Goal: Task Accomplishment & Management: Manage account settings

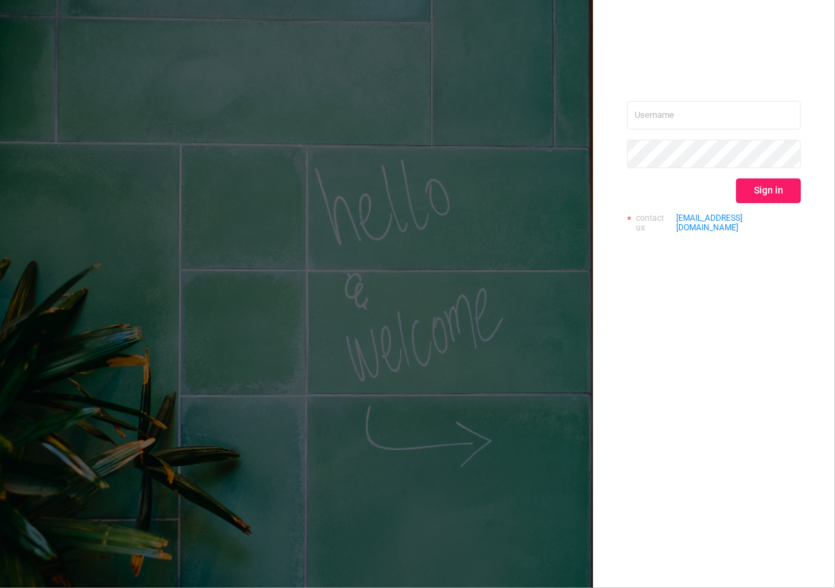
click at [785, 197] on button "Sign in" at bounding box center [768, 191] width 65 height 25
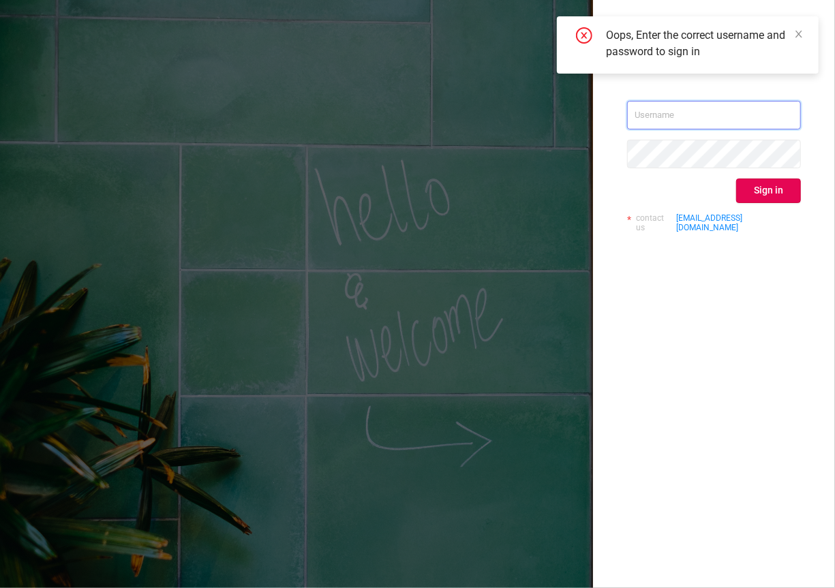
click at [714, 110] on input "text" at bounding box center [714, 115] width 174 height 29
type input "kirill@protected.media"
click at [779, 192] on button "Sign in" at bounding box center [768, 191] width 65 height 25
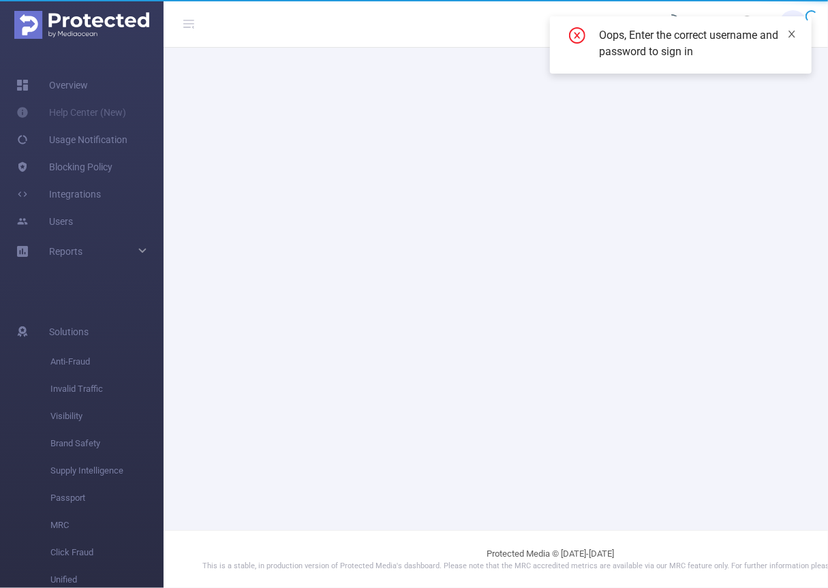
click at [807, 33] on div "Oops, Enter the correct username and password to sign in" at bounding box center [681, 44] width 262 height 57
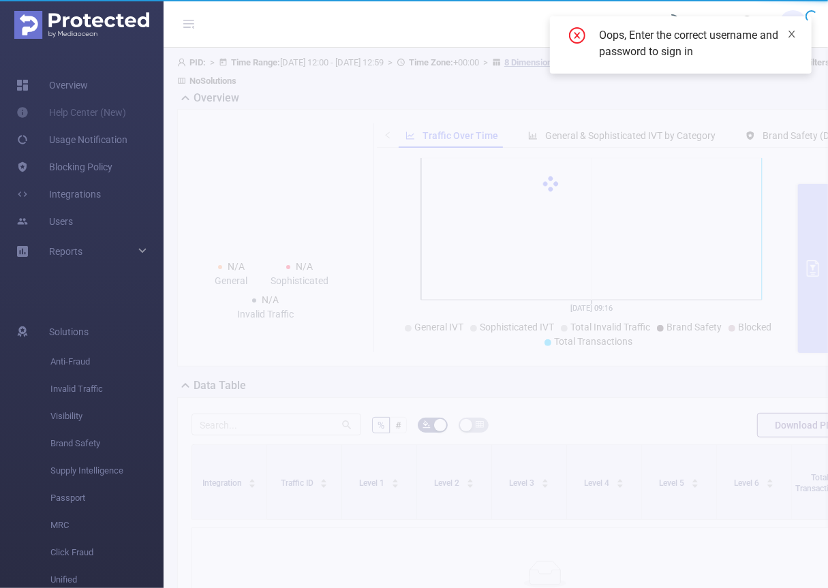
click at [794, 37] on icon "icon: close" at bounding box center [792, 34] width 7 height 7
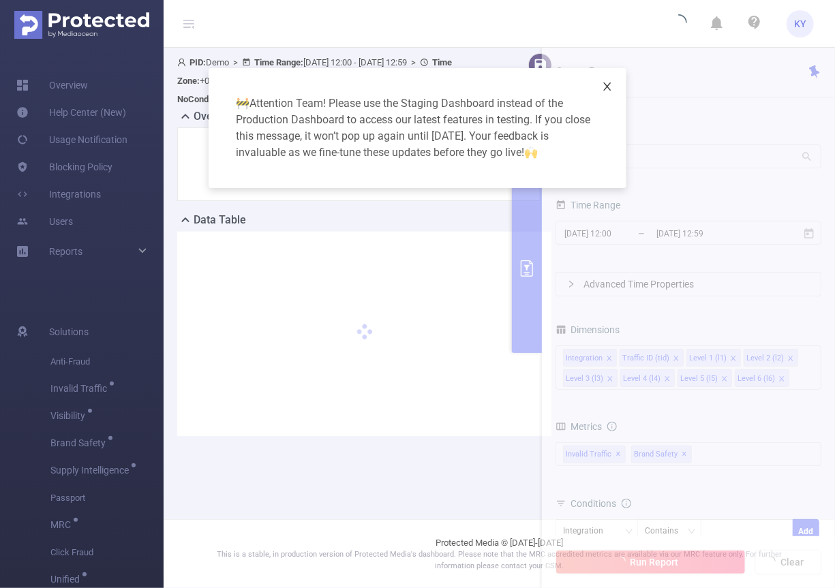
click at [606, 86] on icon "icon: close" at bounding box center [607, 87] width 8 height 8
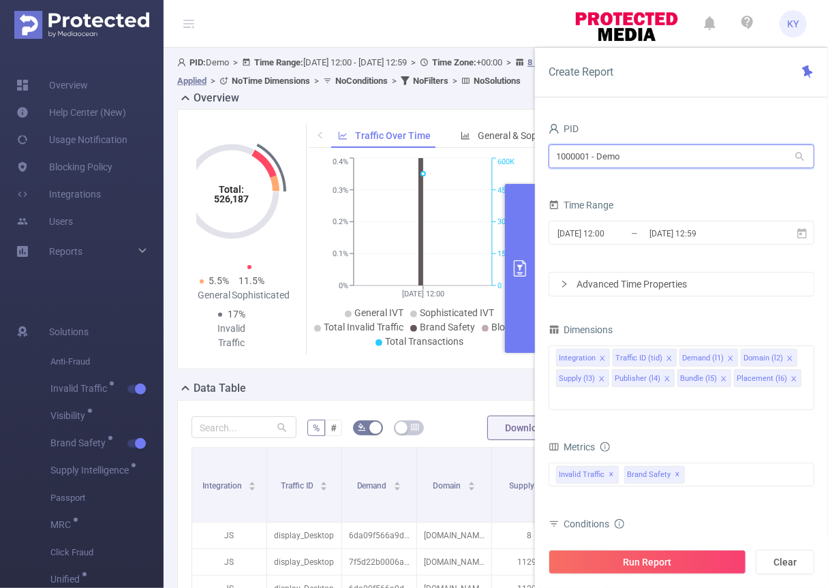
click at [651, 164] on input "1000001 - Demo" at bounding box center [682, 157] width 266 height 24
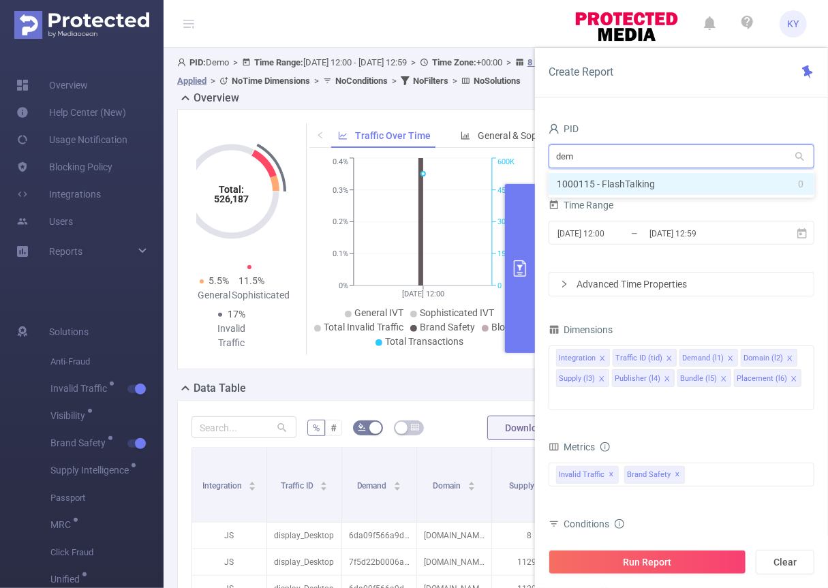
type input "demo"
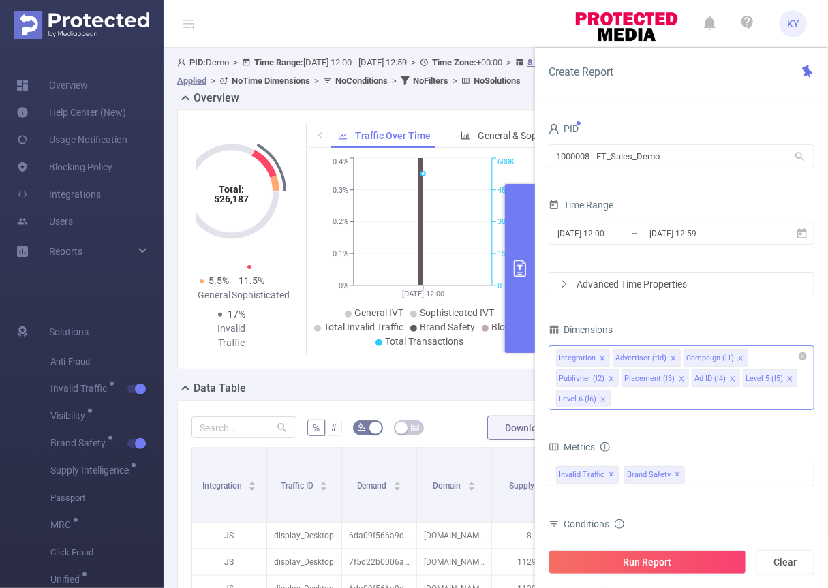
click at [604, 402] on icon "icon: close" at bounding box center [603, 400] width 7 height 8
click at [718, 472] on div "total Total General IVT Data Centers Disclosed Bots Known Crawlers Irregular Ac…" at bounding box center [682, 483] width 266 height 40
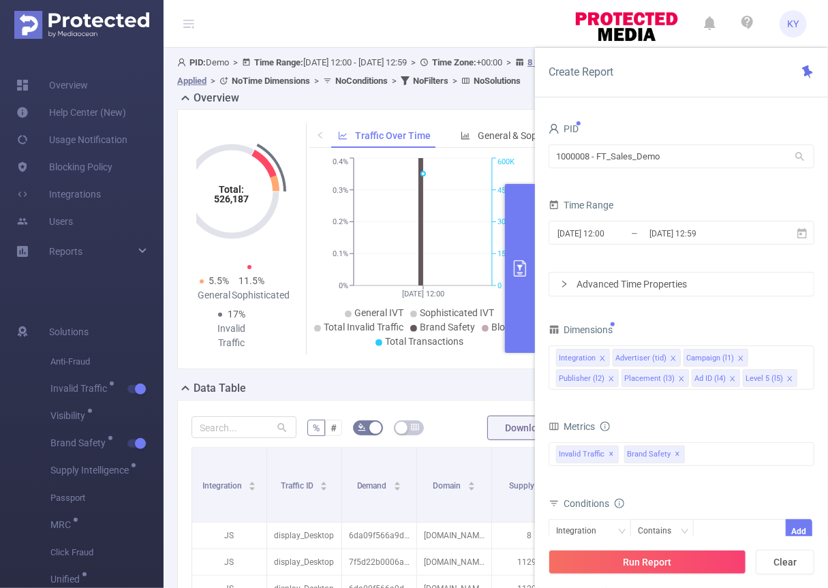
click at [721, 467] on div "total Total General IVT Data Centers Disclosed Bots Known Crawlers Irregular Ac…" at bounding box center [682, 463] width 266 height 40
click at [718, 459] on div "Invalid Traffic ✕ Brand Safety ✕" at bounding box center [682, 455] width 266 height 24
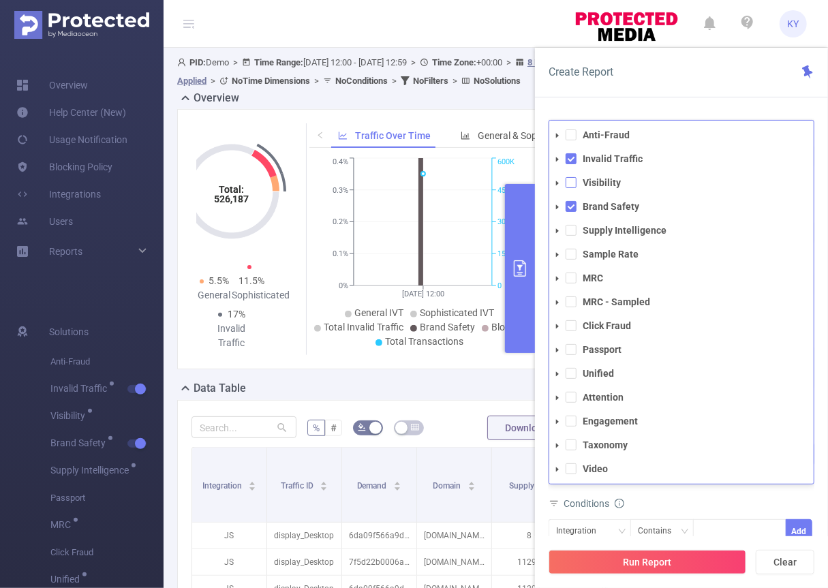
click at [567, 181] on span at bounding box center [571, 182] width 11 height 11
click at [573, 392] on span at bounding box center [571, 397] width 11 height 11
click at [575, 344] on span at bounding box center [571, 349] width 11 height 11
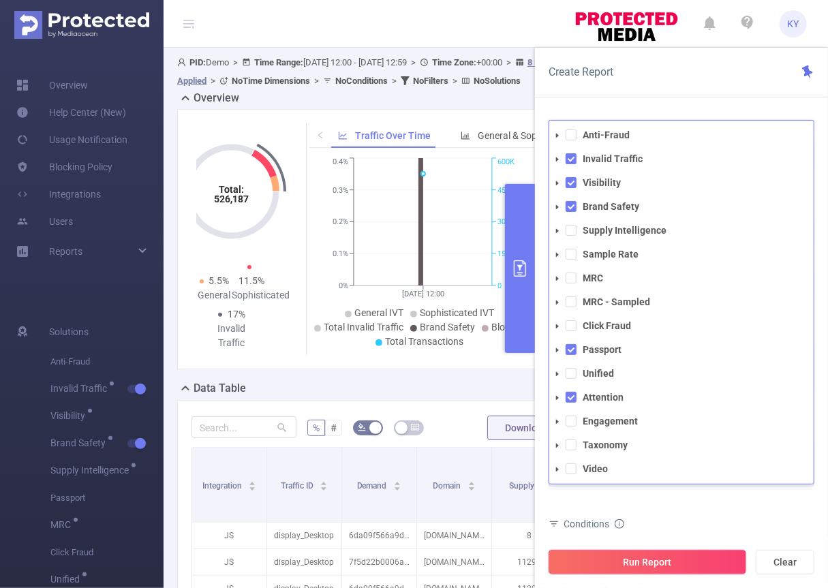
click at [683, 561] on button "Run Report" at bounding box center [648, 562] width 198 height 25
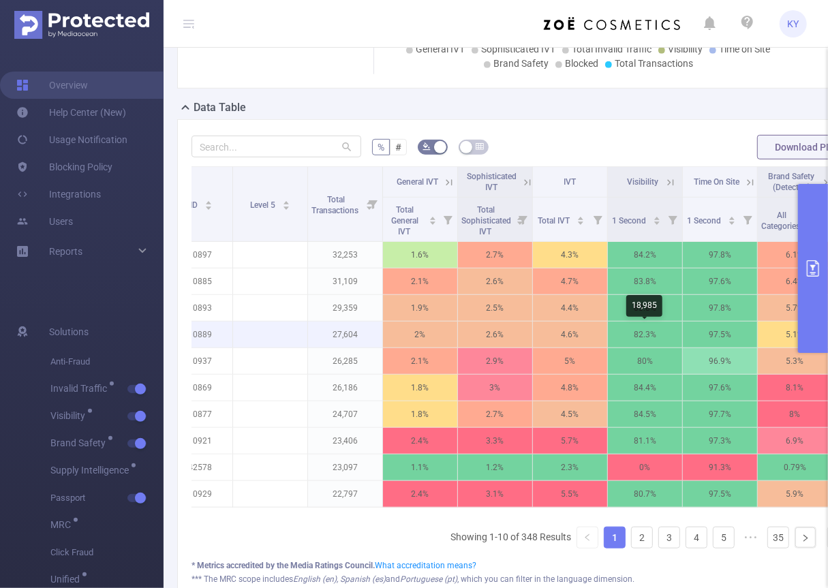
scroll to position [270, 0]
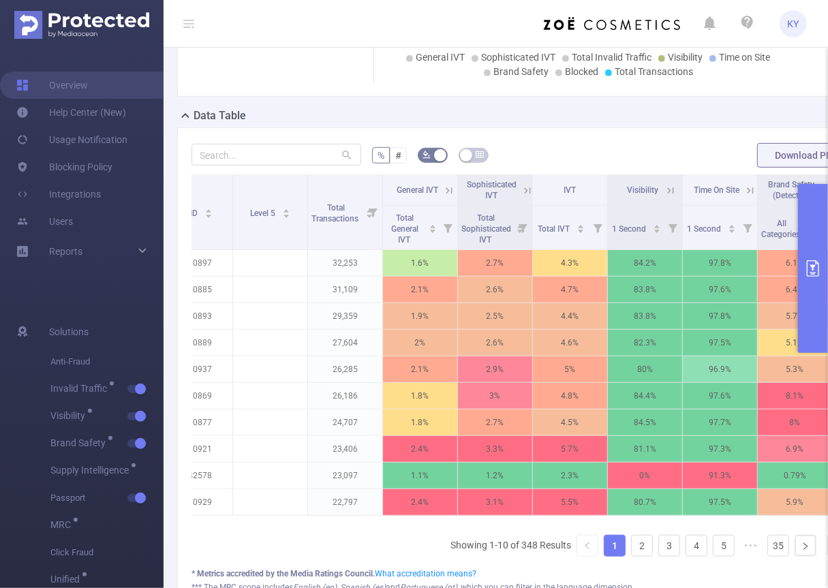
click at [191, 27] on icon at bounding box center [188, 23] width 11 height 11
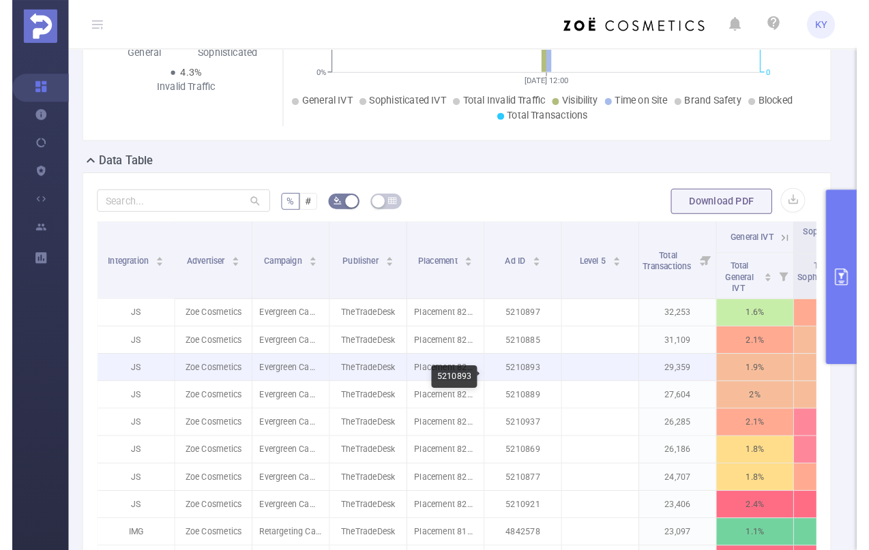
scroll to position [232, 0]
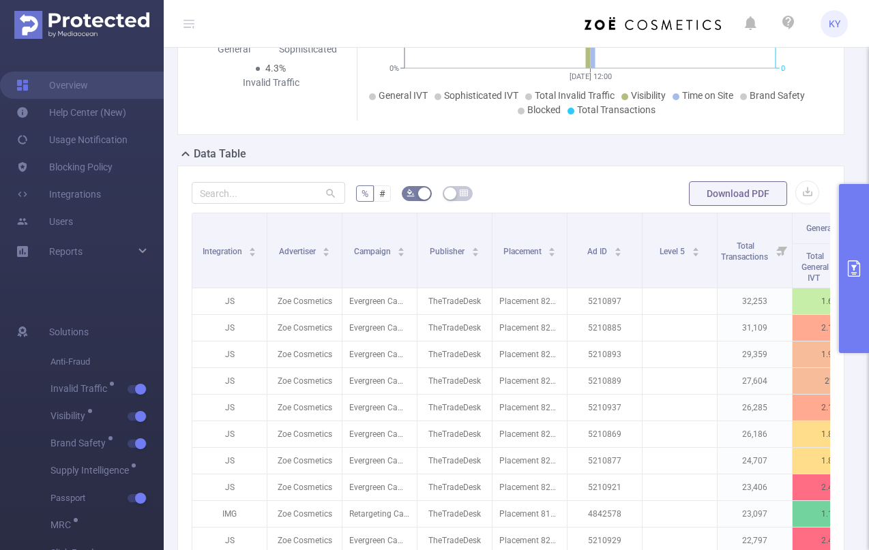
click at [186, 25] on icon at bounding box center [188, 23] width 11 height 11
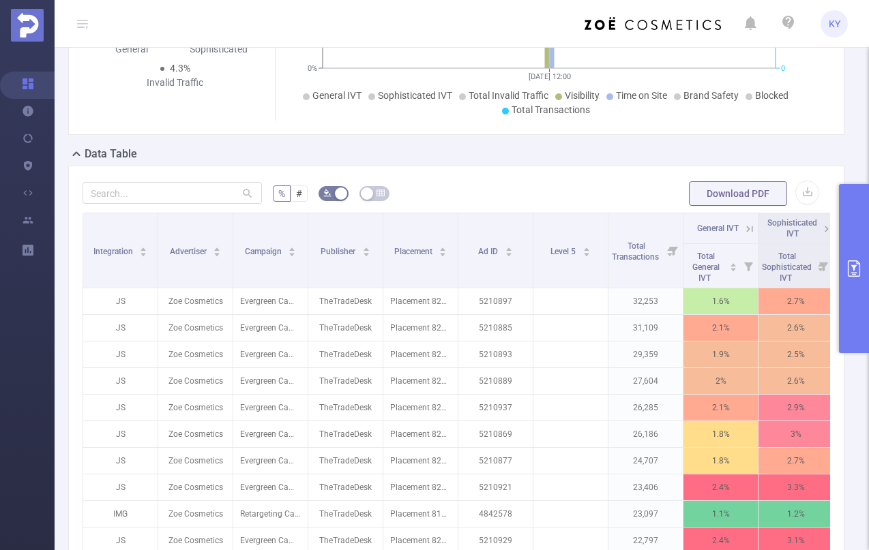
click at [835, 258] on button "primary" at bounding box center [854, 268] width 30 height 169
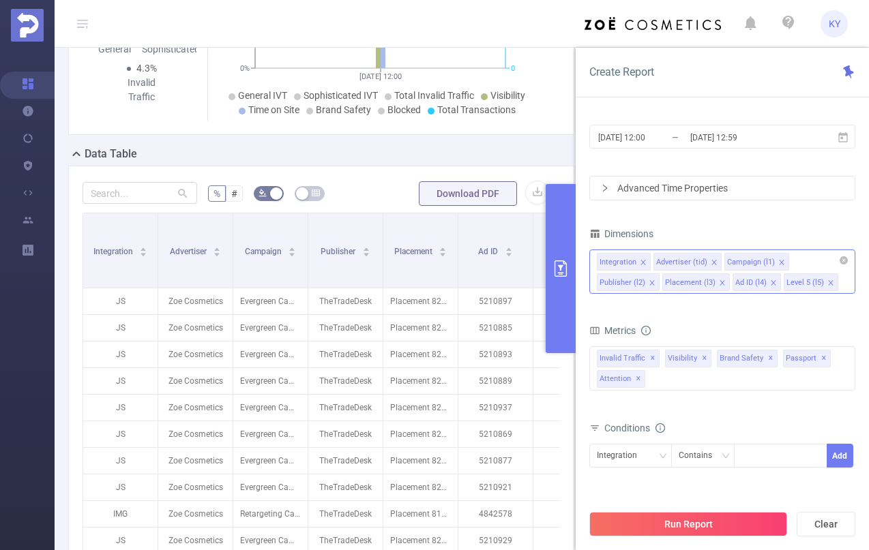
click at [796, 262] on div "Integration Advertiser (tid) Campaign (l1) Publisher (l2) Placement (l3) Ad ID …" at bounding box center [722, 261] width 251 height 23
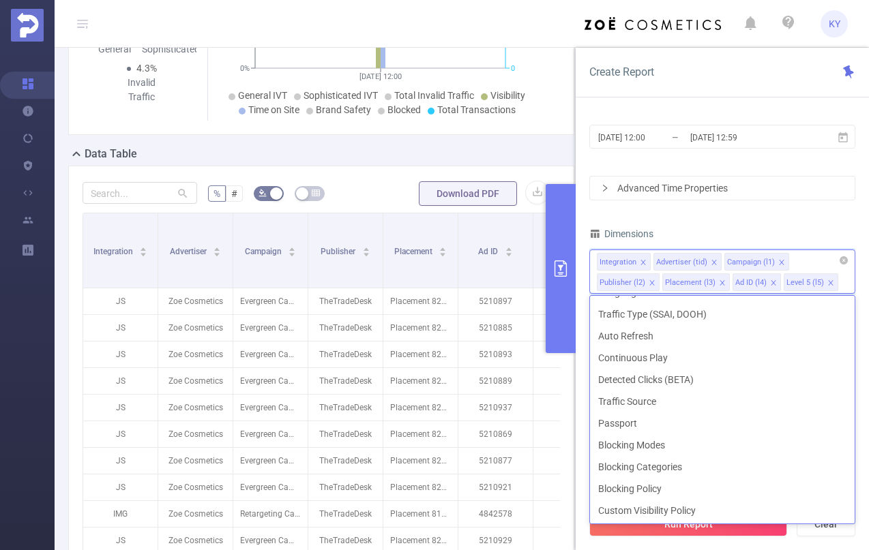
scroll to position [374, 0]
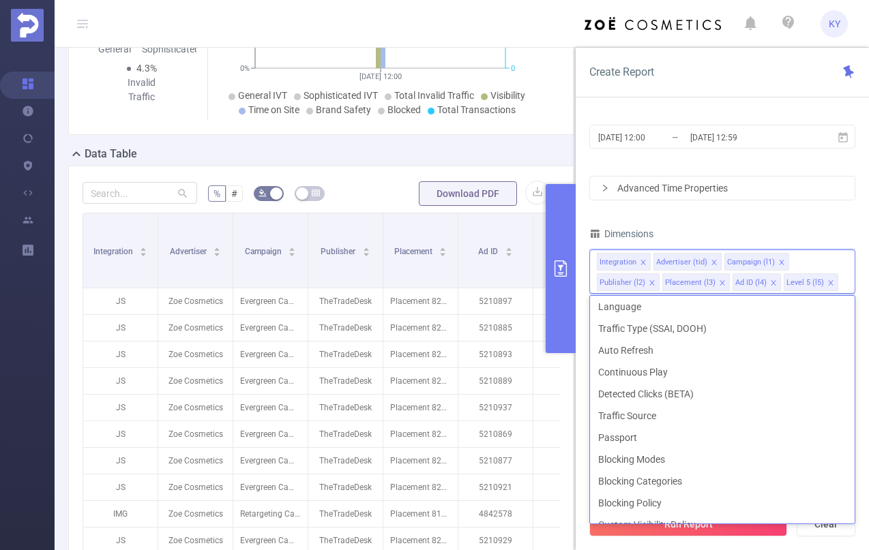
click at [749, 226] on div "Dimensions" at bounding box center [722, 235] width 266 height 23
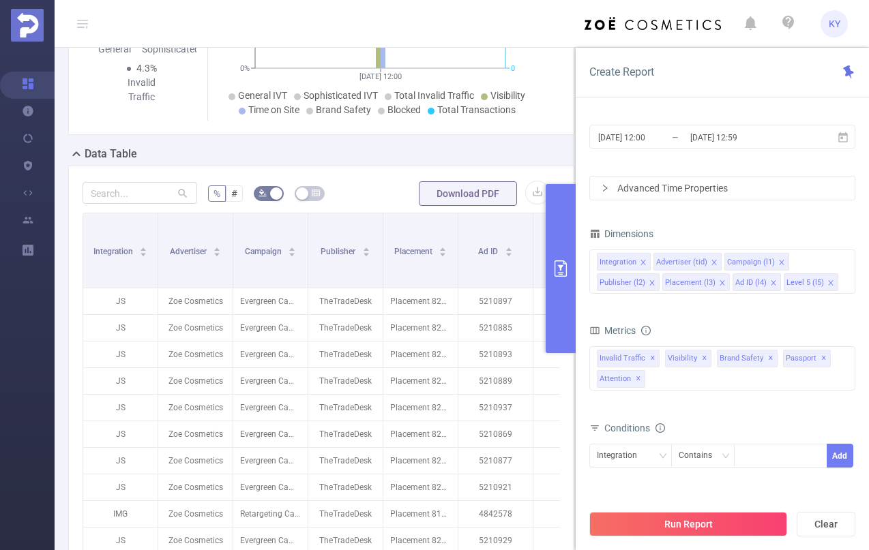
click at [565, 279] on button "primary" at bounding box center [561, 268] width 30 height 169
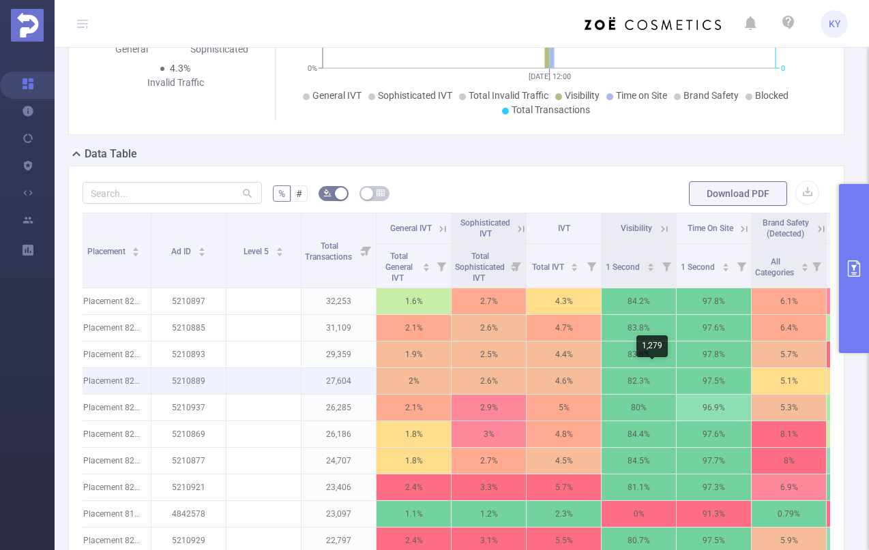
scroll to position [0, 327]
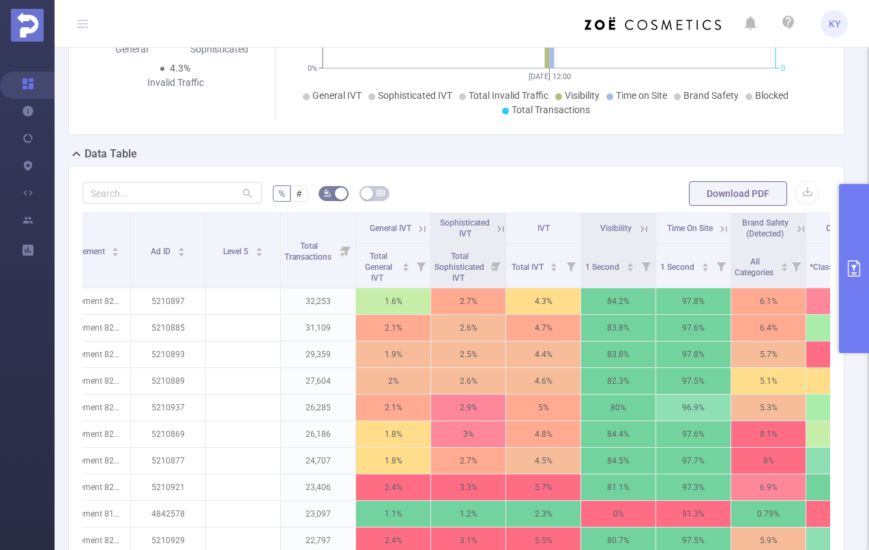
click at [418, 230] on icon at bounding box center [422, 229] width 12 height 12
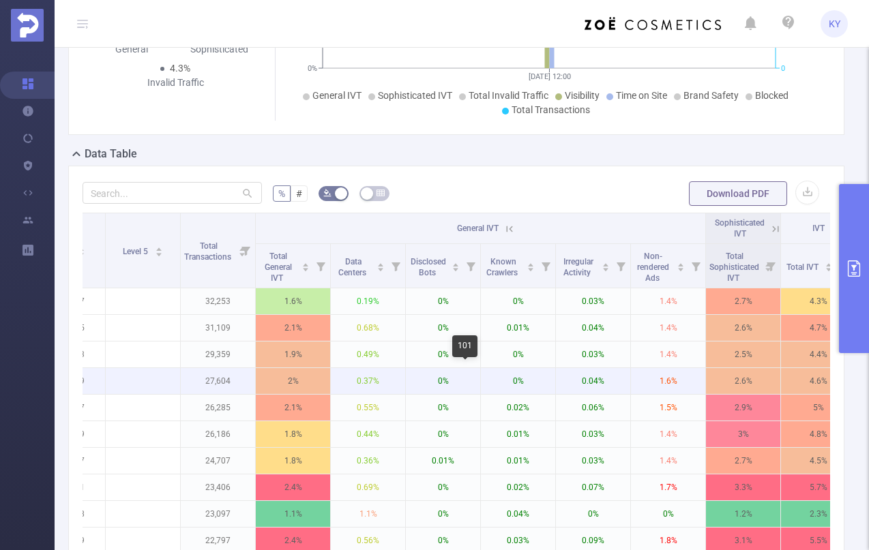
scroll to position [0, 436]
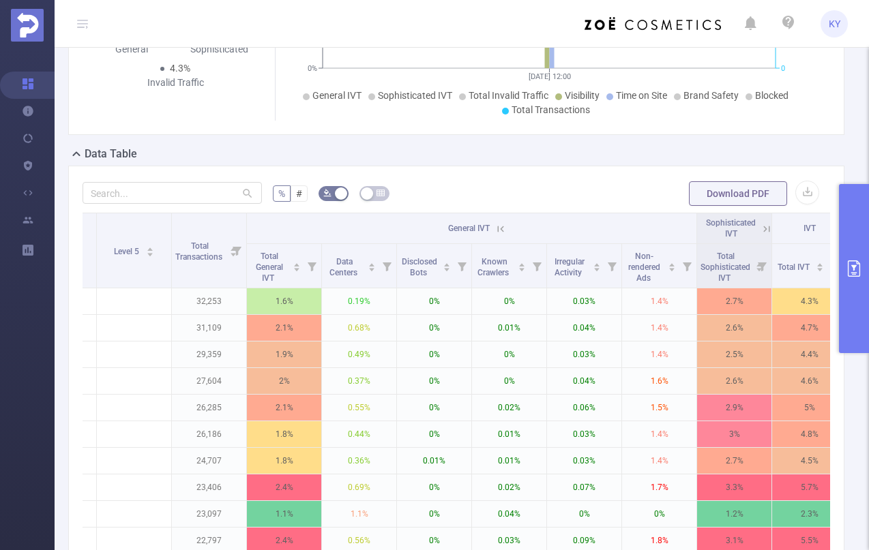
click at [503, 227] on icon at bounding box center [500, 229] width 12 height 12
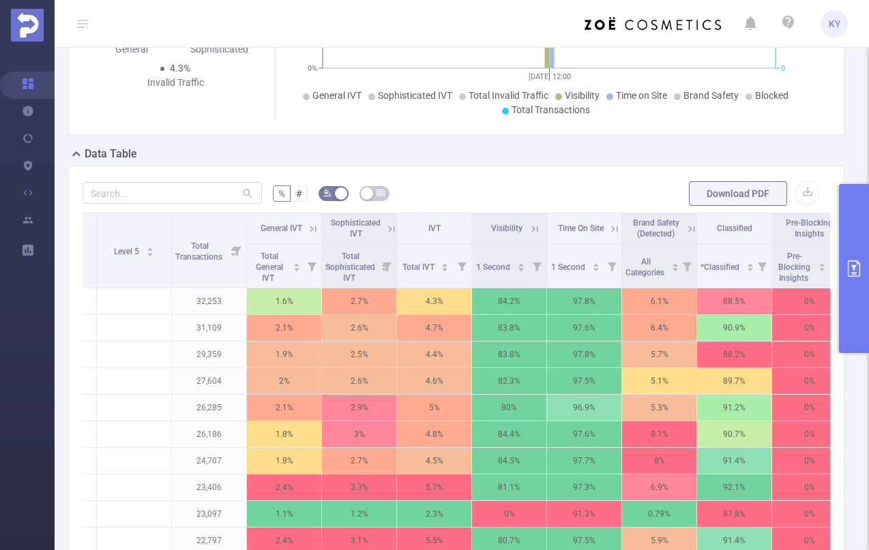
click at [389, 228] on icon at bounding box center [391, 229] width 6 height 6
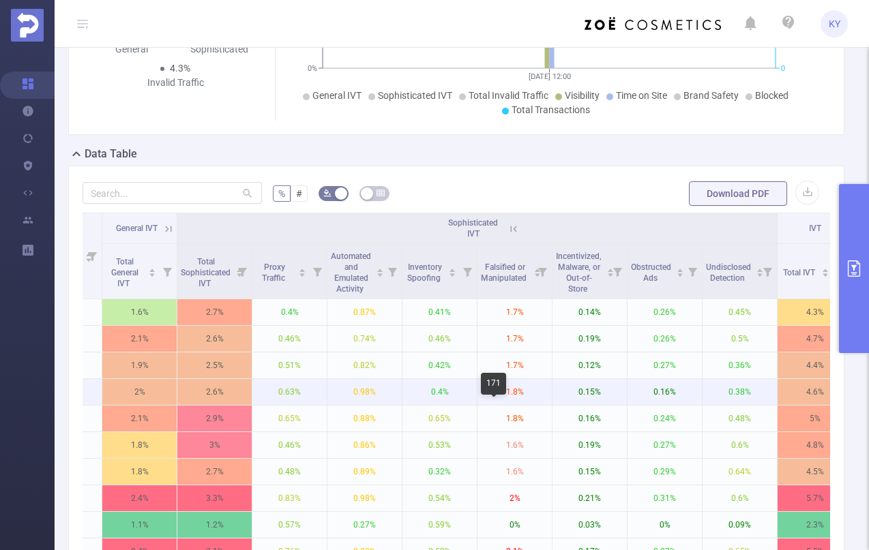
scroll to position [0, 582]
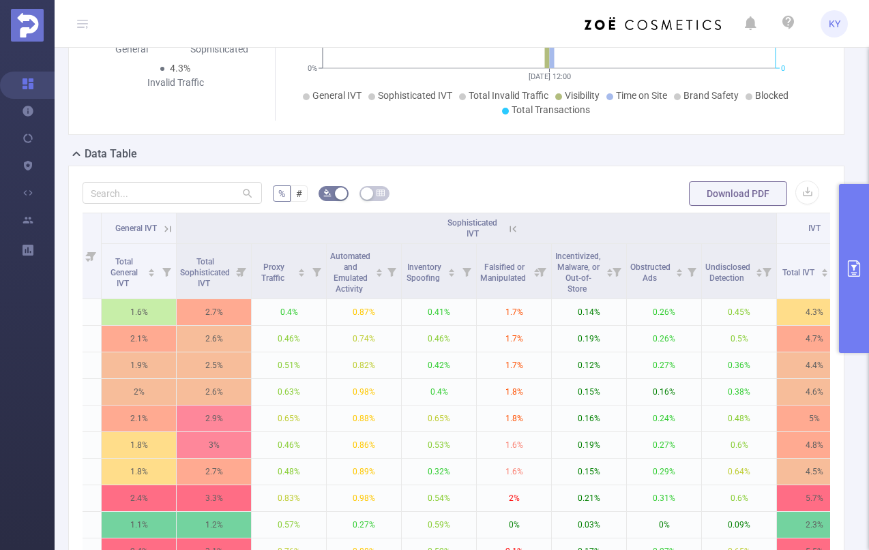
click at [166, 228] on icon at bounding box center [168, 229] width 12 height 12
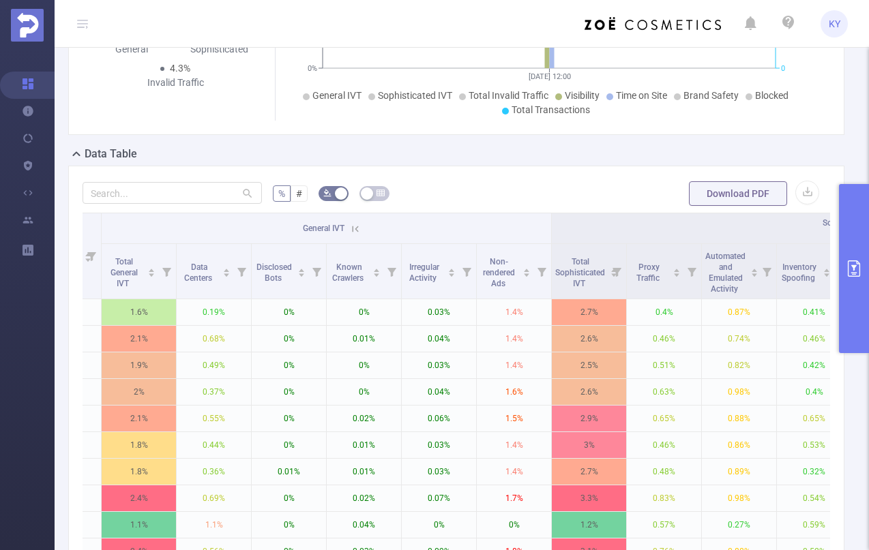
click at [358, 228] on icon at bounding box center [355, 229] width 12 height 12
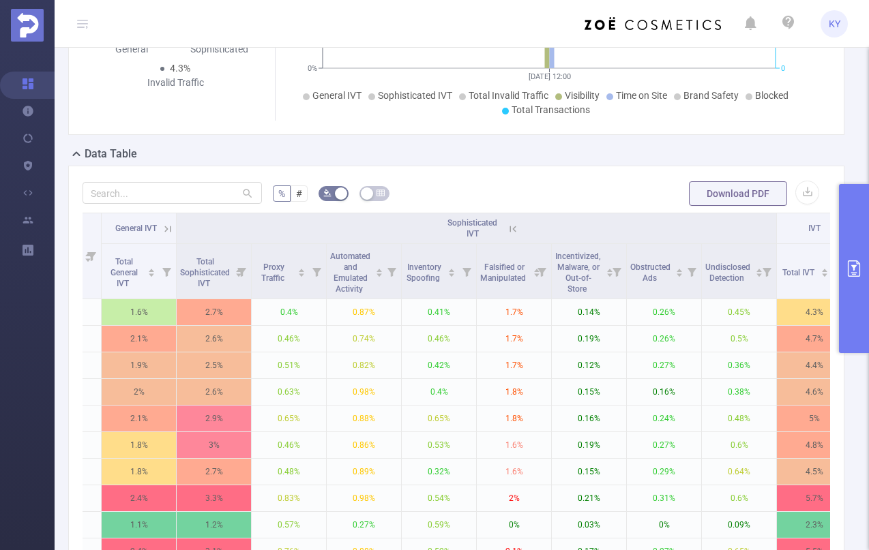
click at [513, 227] on icon at bounding box center [512, 229] width 6 height 6
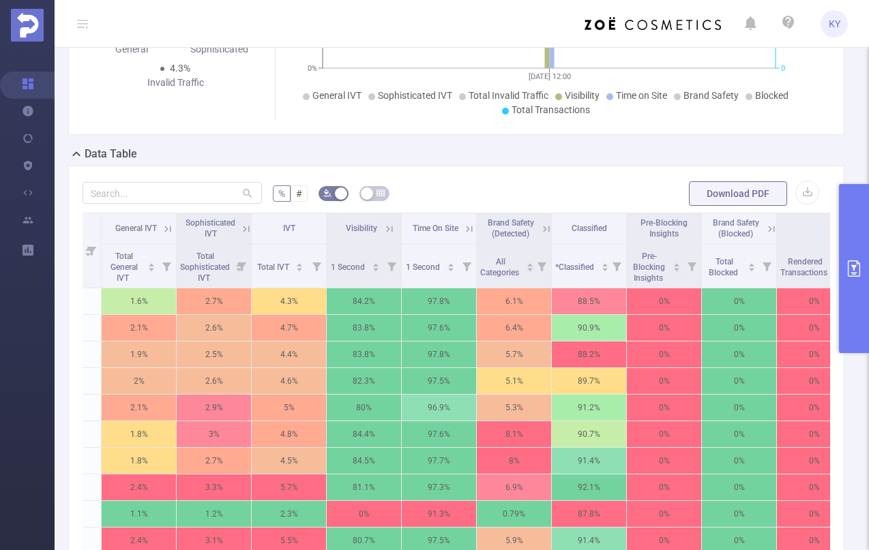
click at [385, 227] on icon at bounding box center [389, 229] width 12 height 12
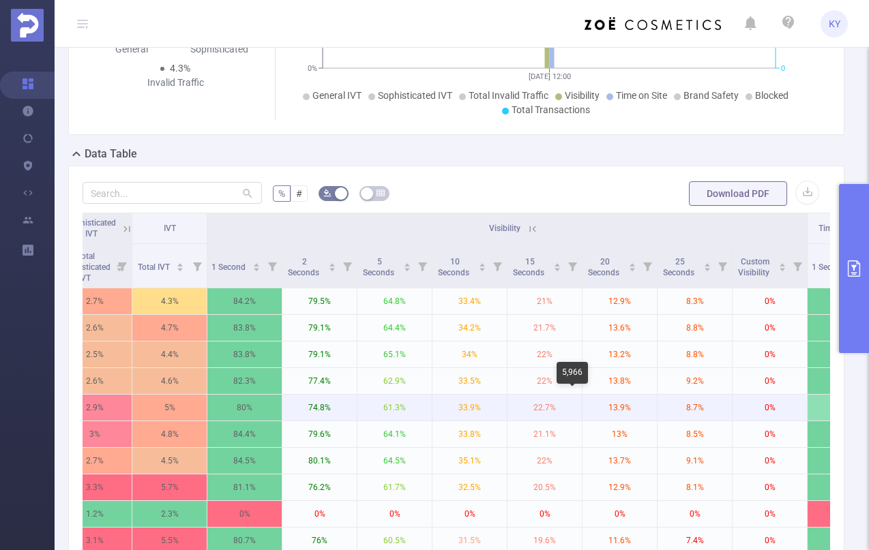
scroll to position [0, 709]
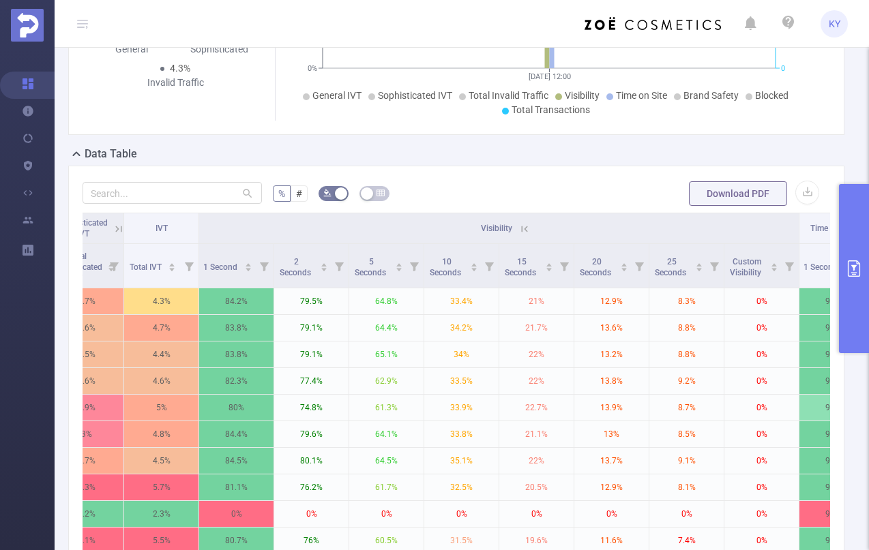
click at [525, 224] on icon at bounding box center [524, 229] width 12 height 12
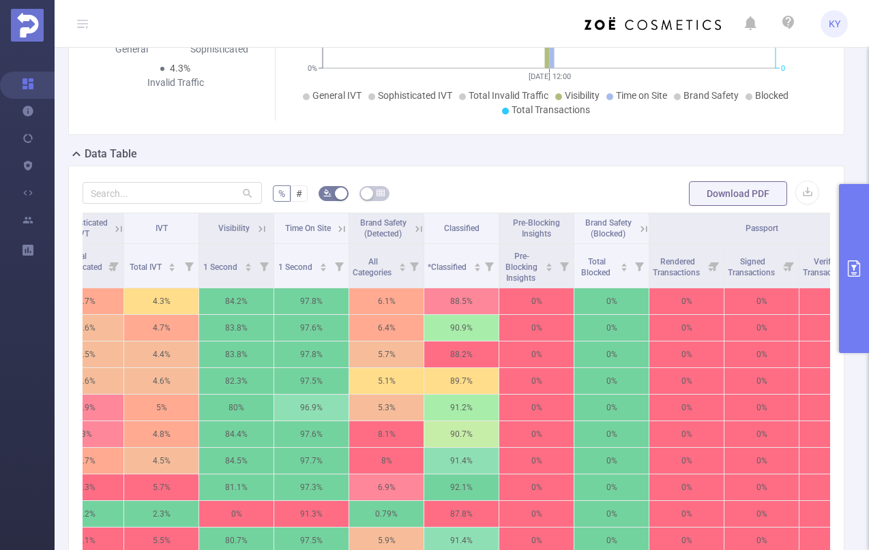
click at [345, 225] on icon at bounding box center [341, 229] width 12 height 12
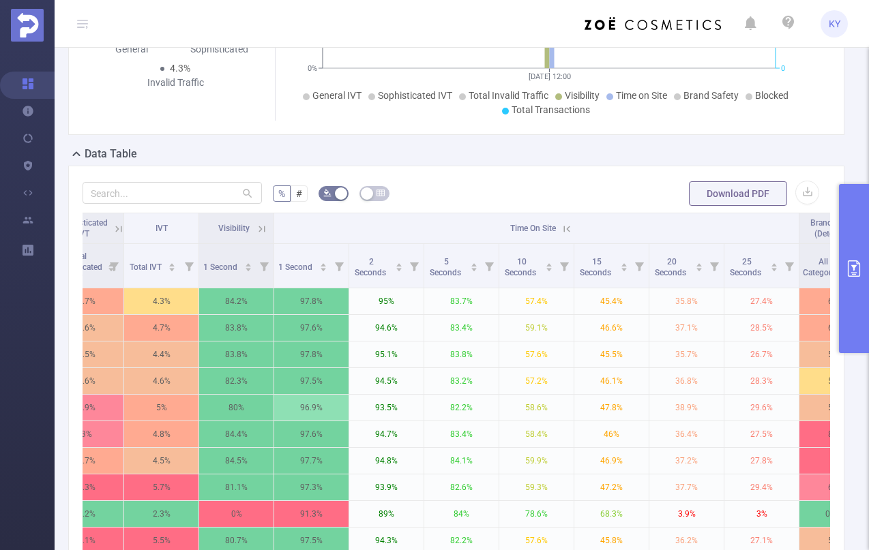
click at [563, 228] on icon at bounding box center [567, 229] width 12 height 12
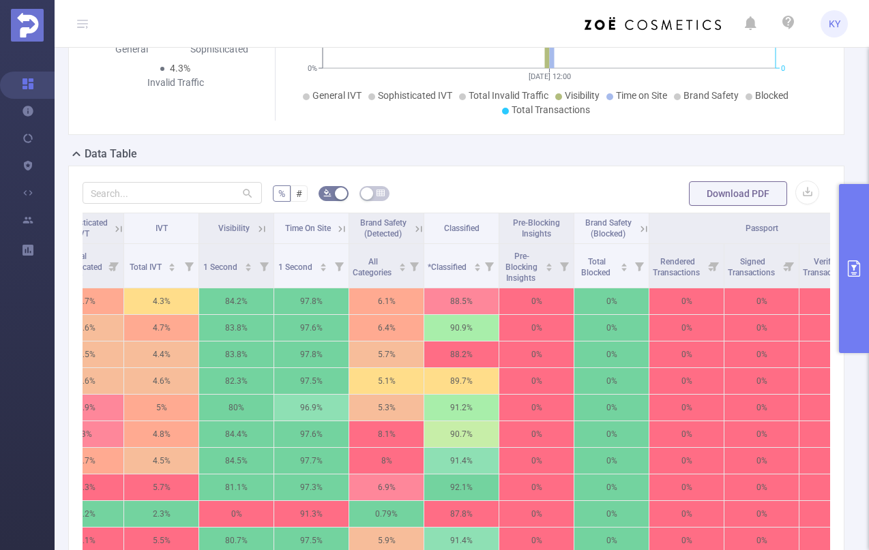
click at [340, 229] on icon at bounding box center [342, 229] width 6 height 6
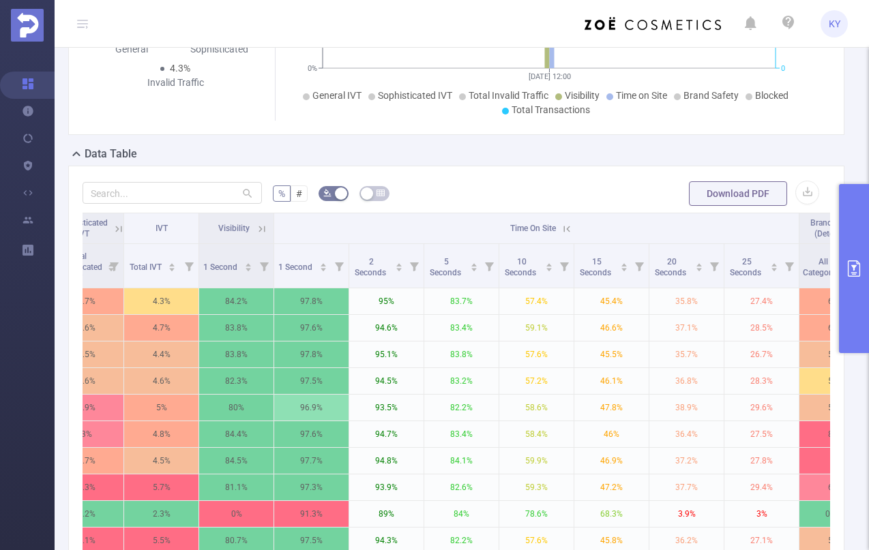
click at [565, 228] on icon at bounding box center [567, 229] width 6 height 6
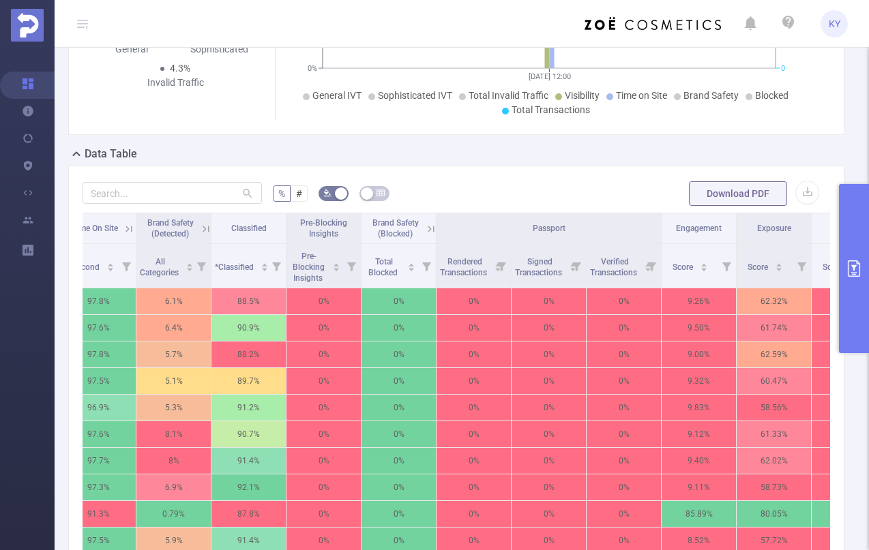
scroll to position [0, 915]
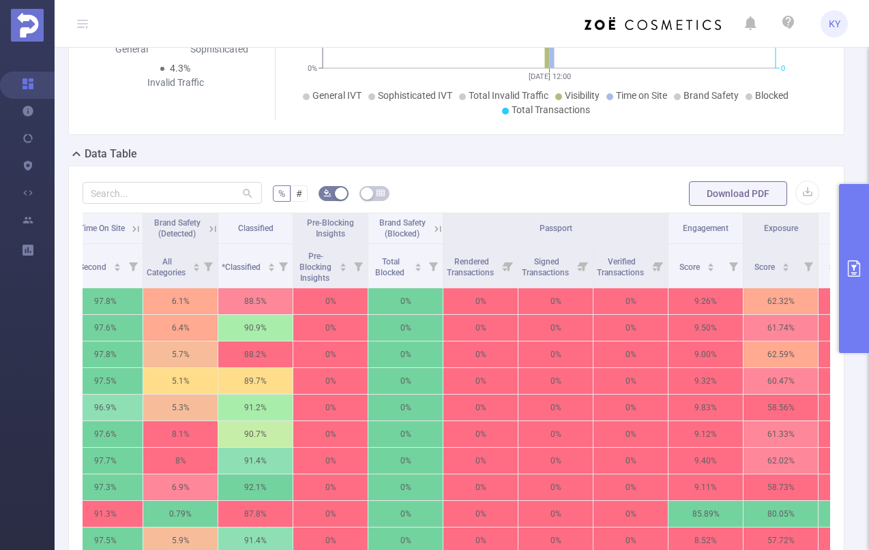
click at [213, 226] on icon at bounding box center [213, 229] width 12 height 12
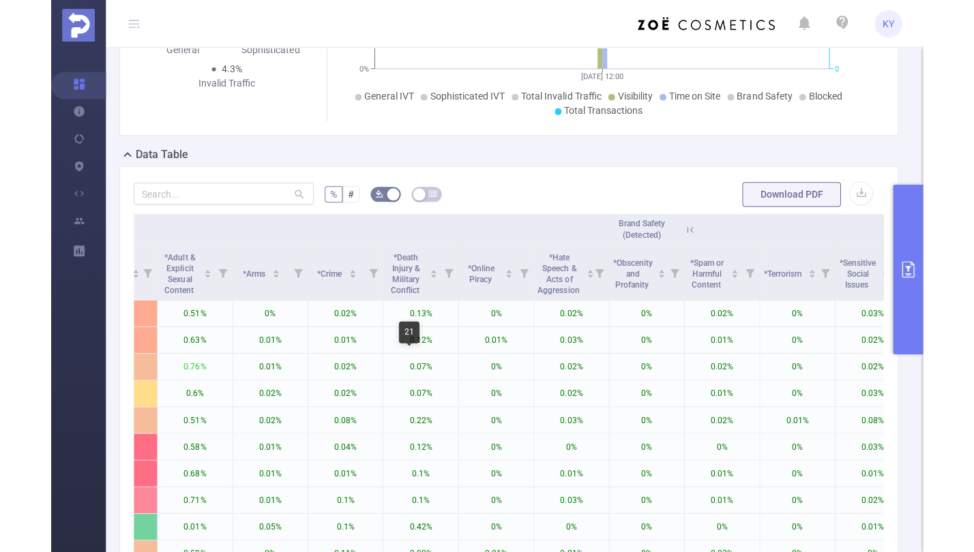
scroll to position [0, 1024]
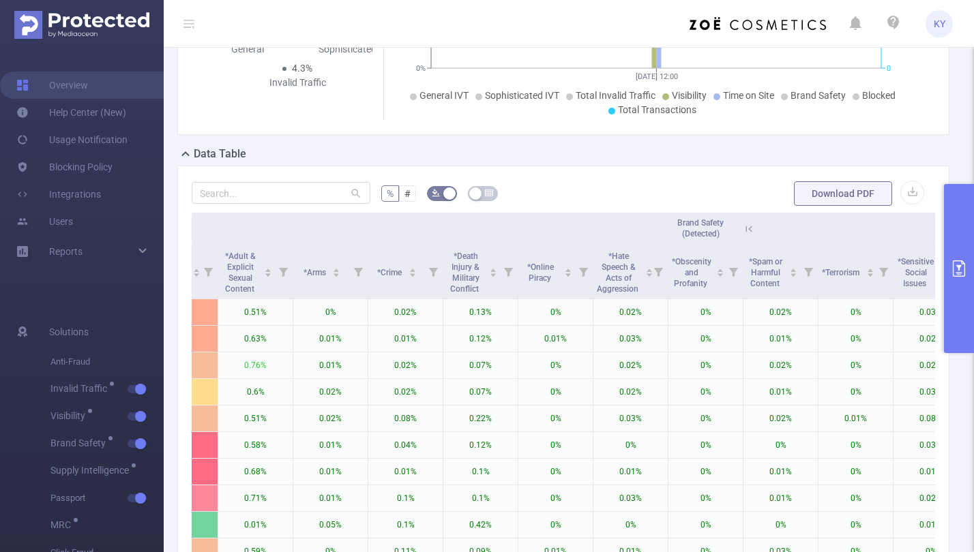
click at [640, 227] on th "Brand Safety (Detected)" at bounding box center [705, 228] width 1125 height 31
click at [741, 225] on icon at bounding box center [746, 229] width 16 height 14
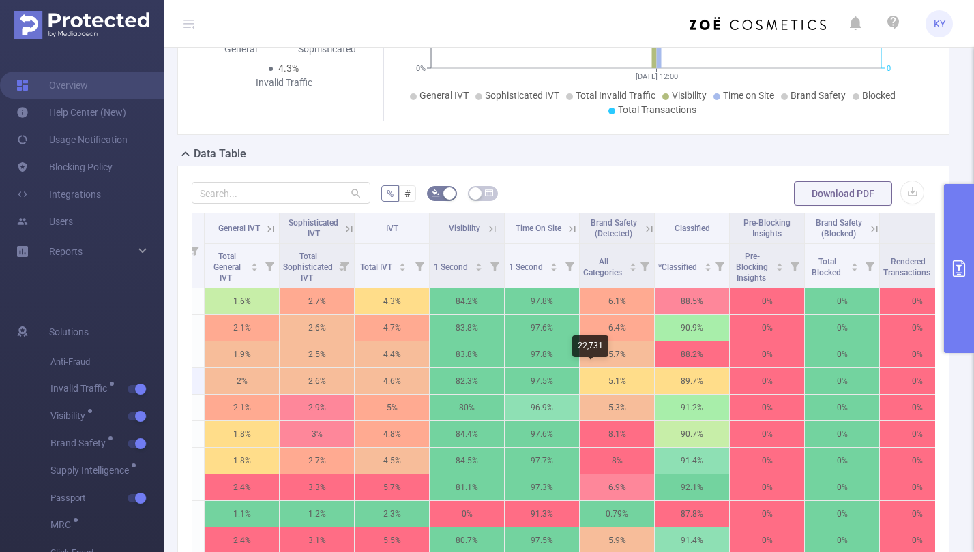
scroll to position [0, 991]
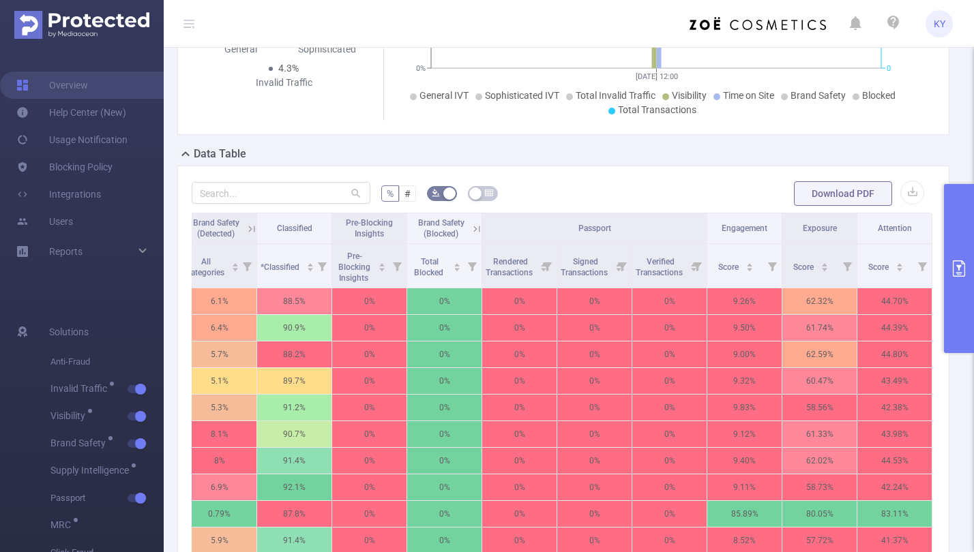
click at [835, 245] on button "primary" at bounding box center [959, 268] width 30 height 169
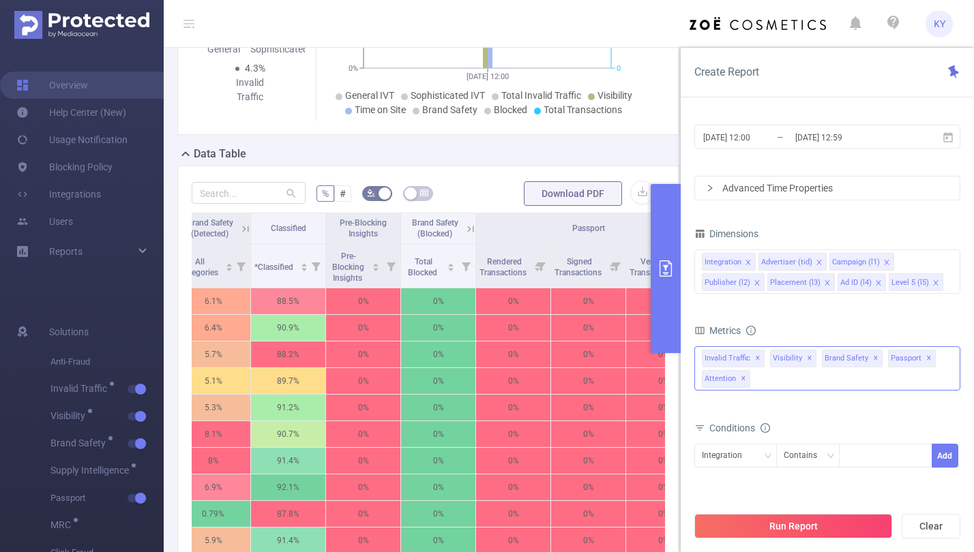
click at [835, 359] on div "Invalid Traffic ✕ Anti-Fraud Invalid Traffic Visibility Brand Safety Supply Int…" at bounding box center [827, 368] width 266 height 44
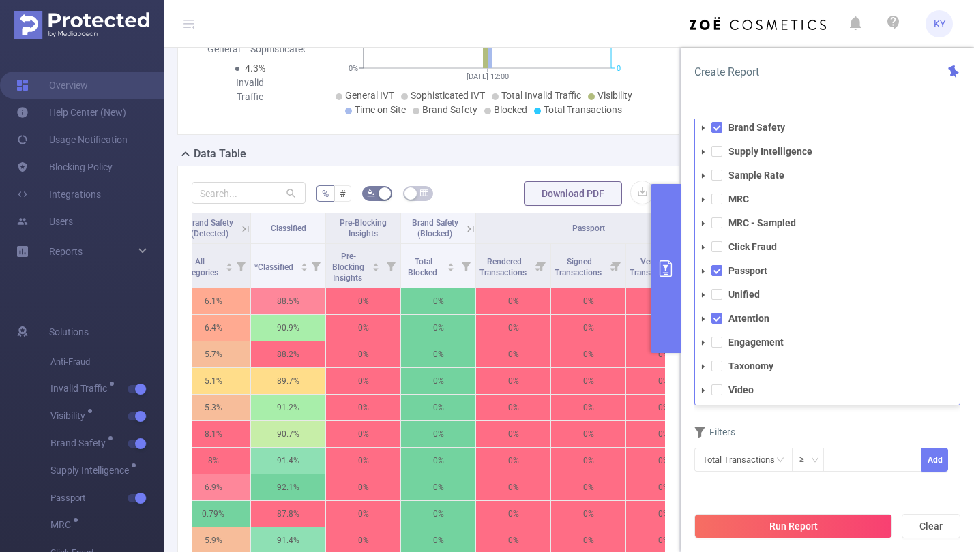
click at [713, 395] on li "Video" at bounding box center [827, 390] width 265 height 18
click at [717, 392] on span at bounding box center [716, 390] width 11 height 11
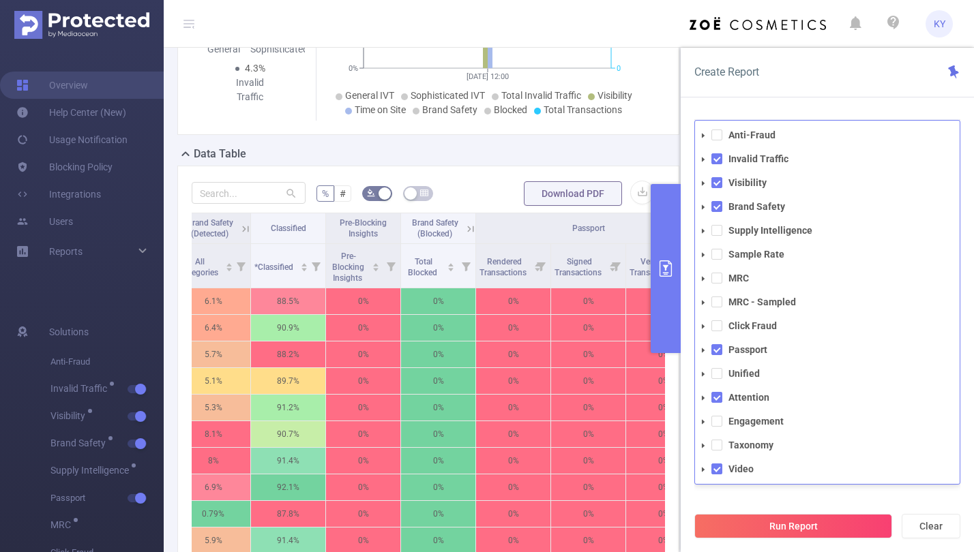
click at [813, 498] on div "PID 1000008 - FT_Sales_Demo 1000008 - FT_Sales_Demo Time Range 2025-09-04 12:00…" at bounding box center [827, 225] width 266 height 562
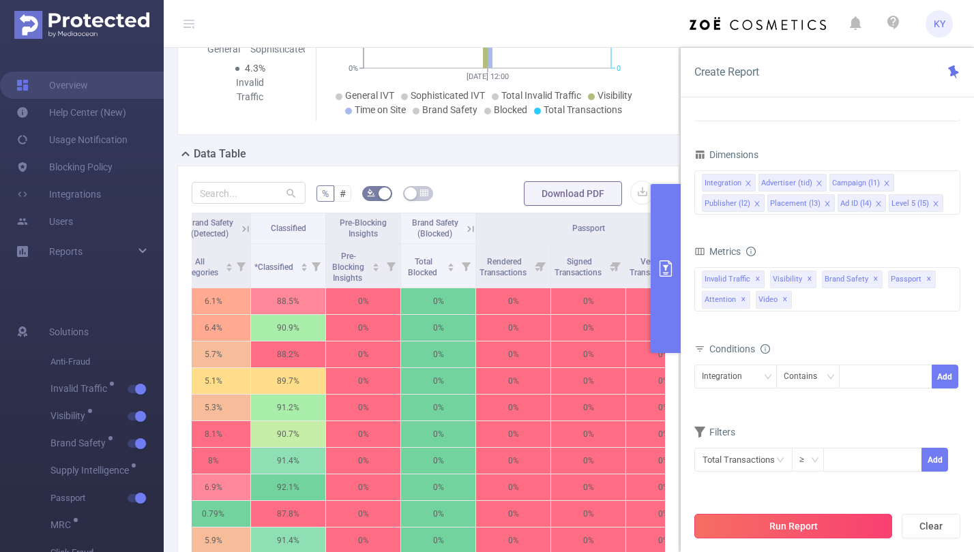
click at [820, 524] on button "Run Report" at bounding box center [793, 526] width 198 height 25
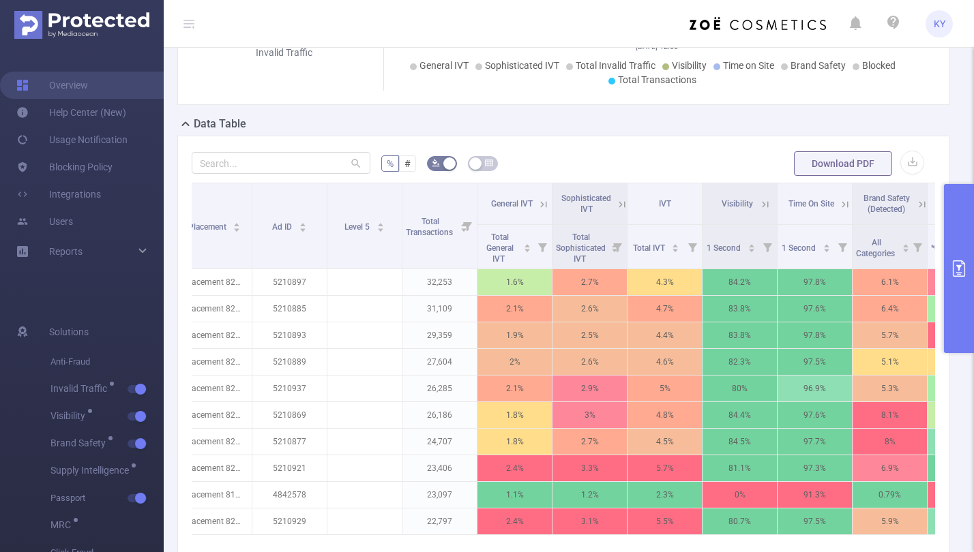
scroll to position [0, 282]
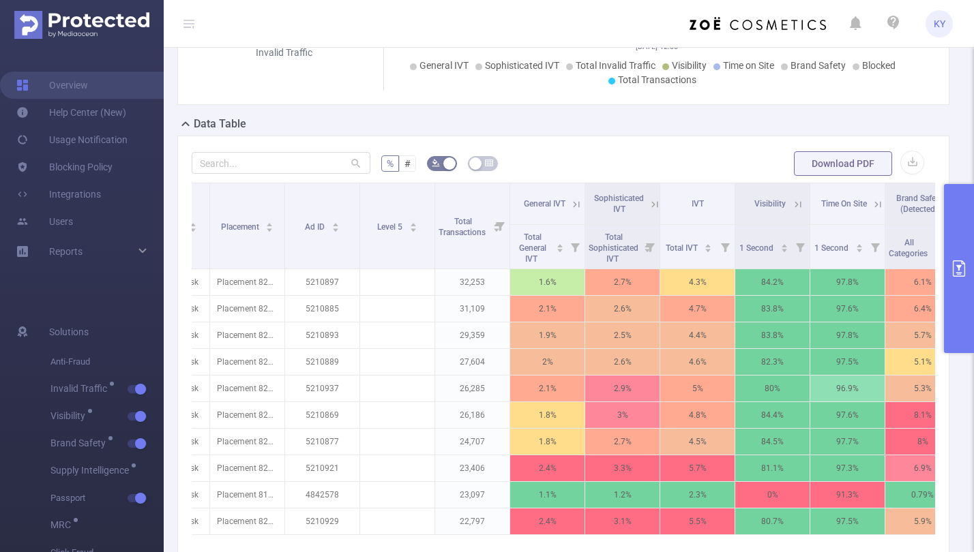
click at [835, 310] on button "primary" at bounding box center [959, 268] width 30 height 169
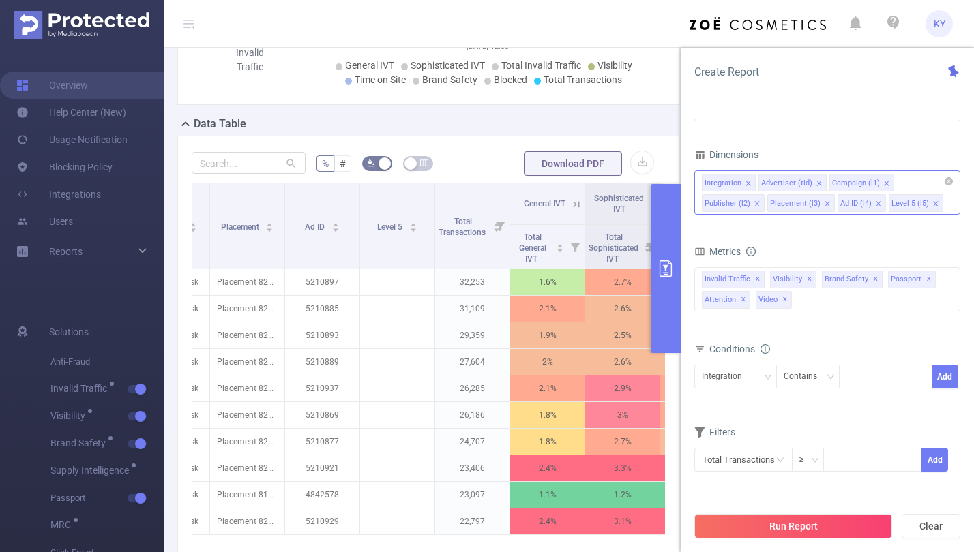
drag, startPoint x: 928, startPoint y: 201, endPoint x: 888, endPoint y: 204, distance: 40.3
click at [835, 201] on icon "icon: close" at bounding box center [935, 203] width 5 height 5
click at [835, 202] on li "Ad ID (l4)" at bounding box center [861, 203] width 48 height 18
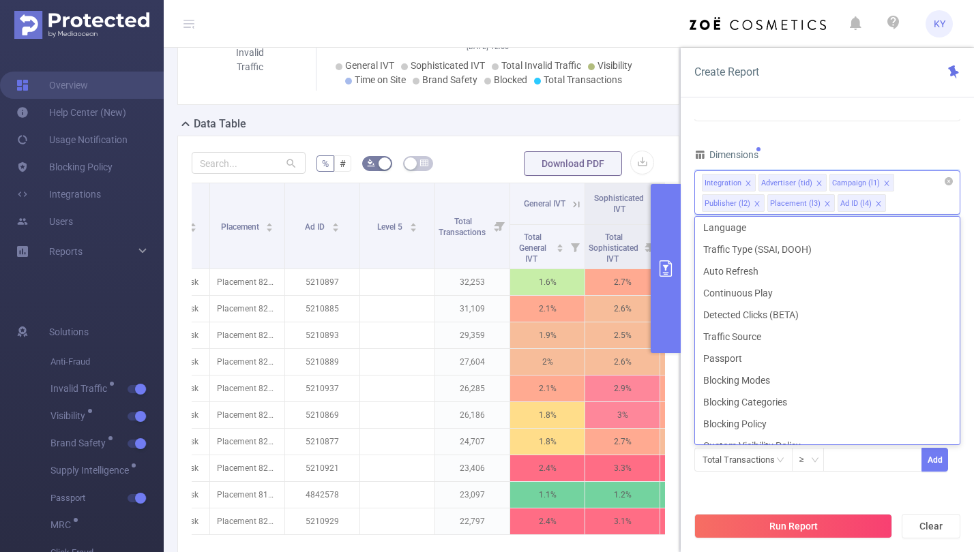
scroll to position [3, 0]
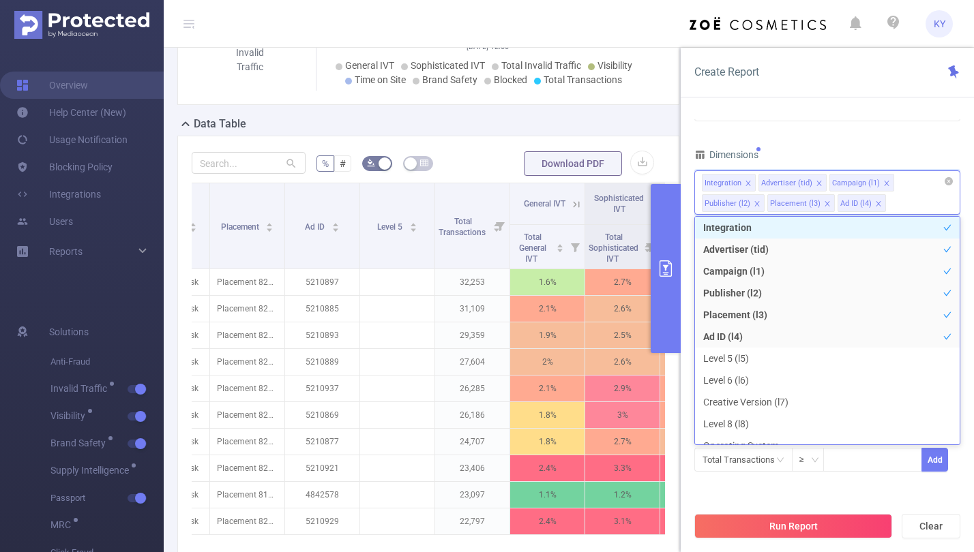
click at [835, 202] on icon "icon: close" at bounding box center [878, 203] width 7 height 7
click at [835, 203] on div "Integration Advertiser (tid) Campaign (l1) Publisher (l2) Placement (l3)" at bounding box center [827, 192] width 266 height 44
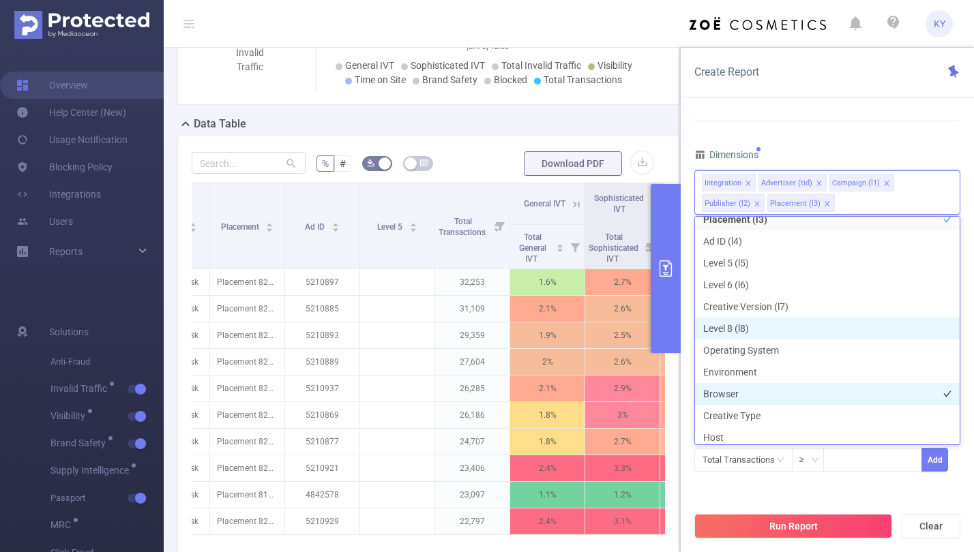
scroll to position [106, 0]
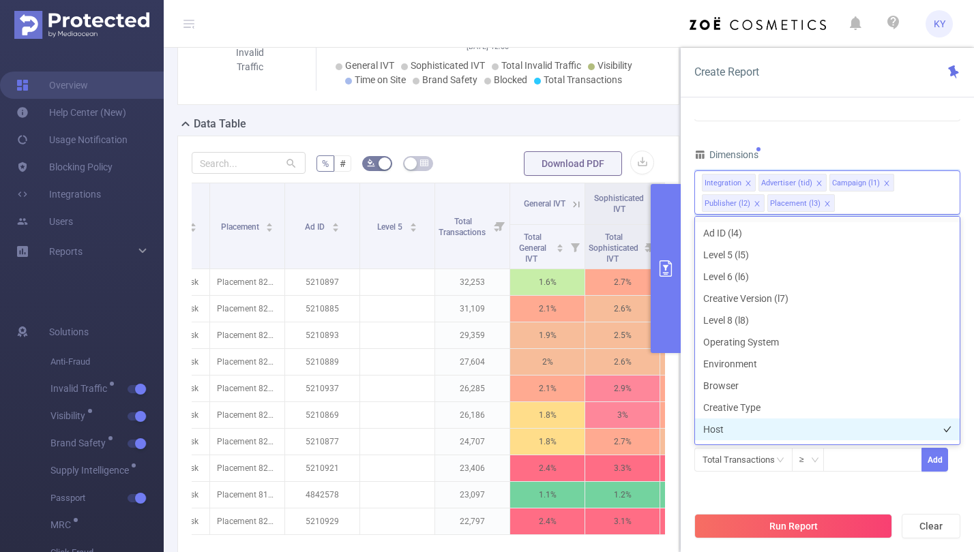
click at [756, 421] on li "Host" at bounding box center [827, 430] width 265 height 22
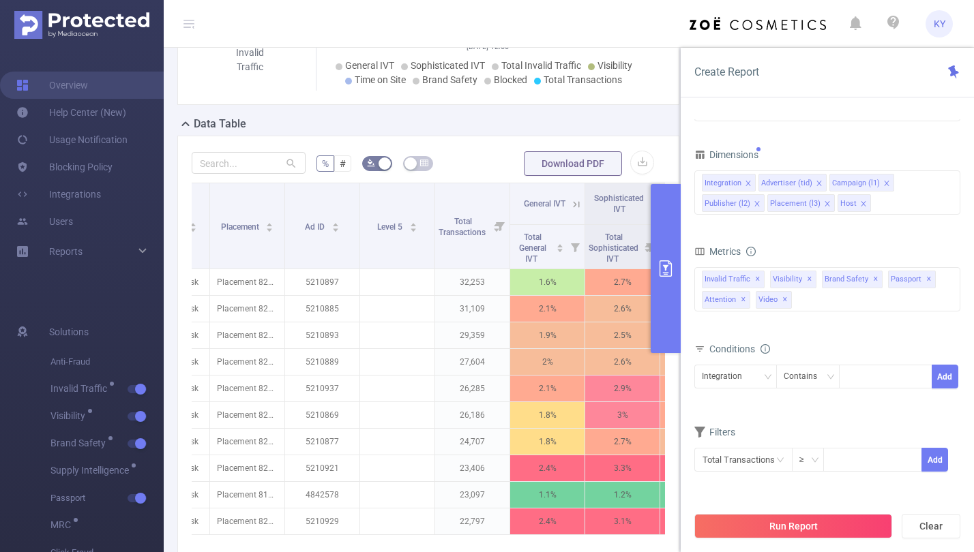
click at [835, 161] on div "Dimensions" at bounding box center [827, 156] width 266 height 23
click at [808, 519] on button "Run Report" at bounding box center [793, 526] width 198 height 25
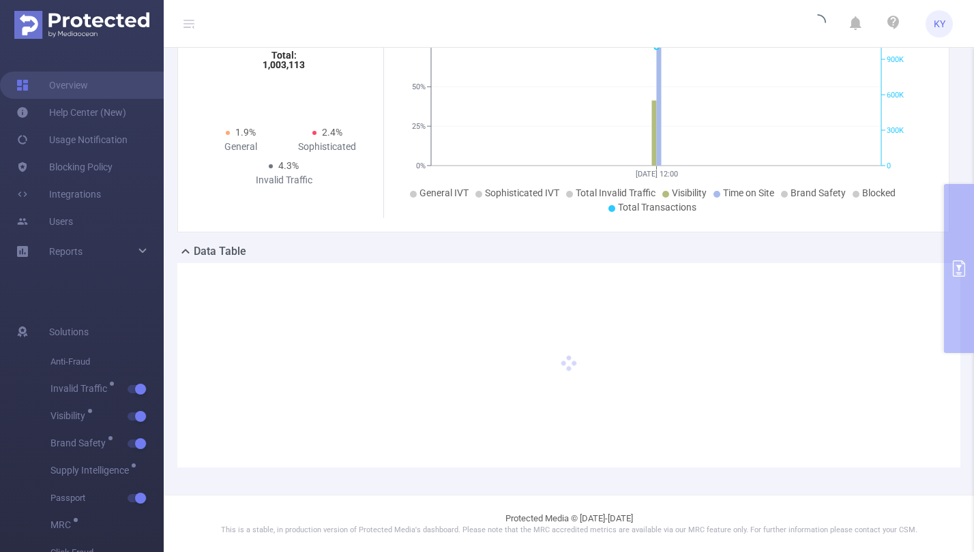
scroll to position [134, 0]
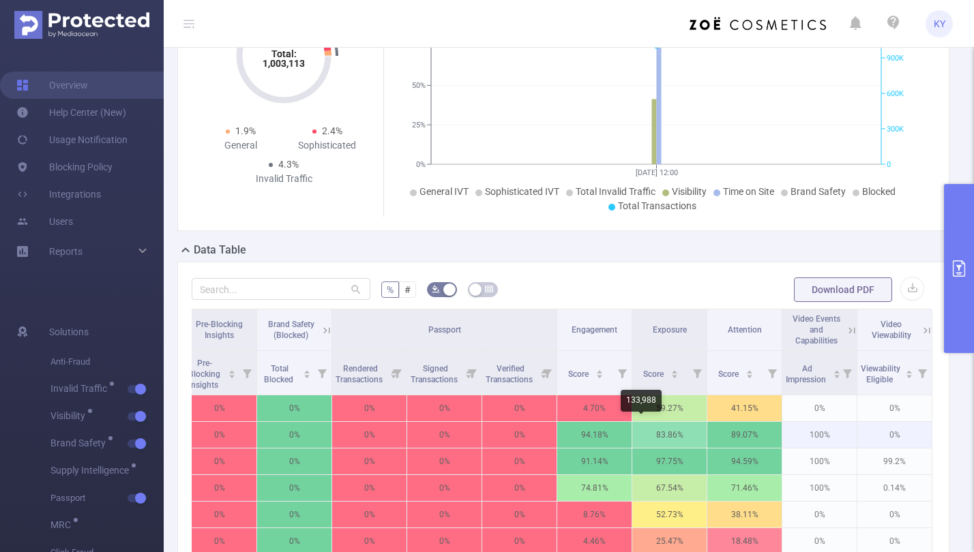
scroll to position [0, 1066]
click at [835, 325] on icon at bounding box center [852, 331] width 12 height 12
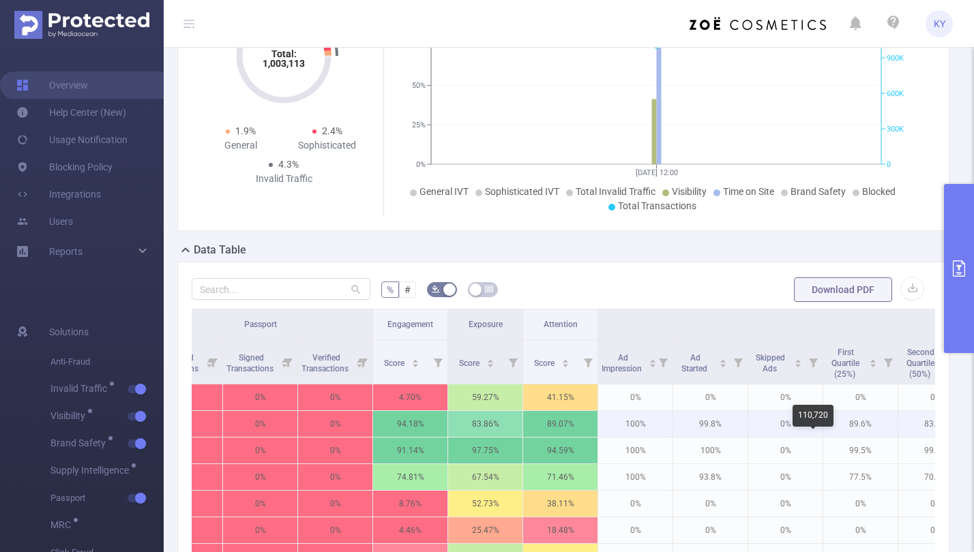
scroll to position [0, 1285]
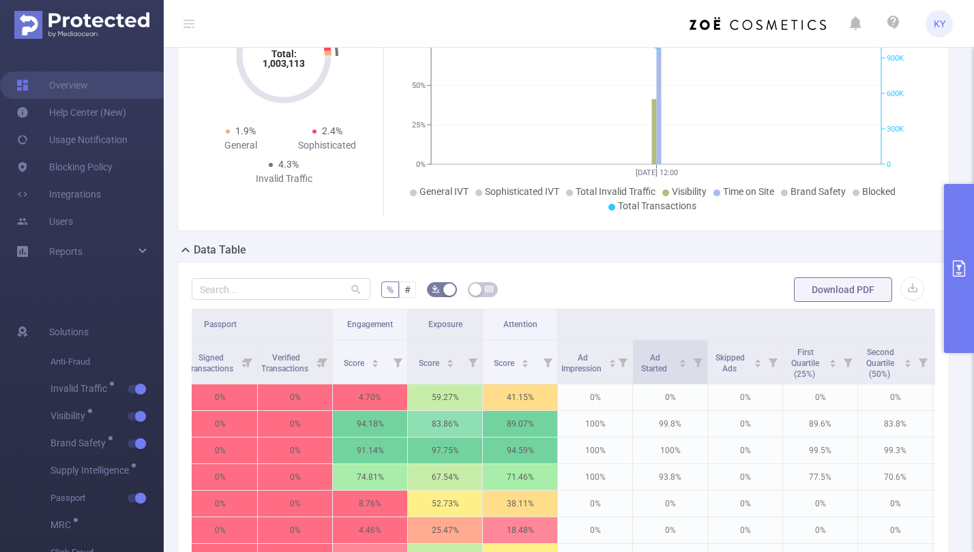
click at [697, 359] on icon at bounding box center [697, 363] width 9 height 9
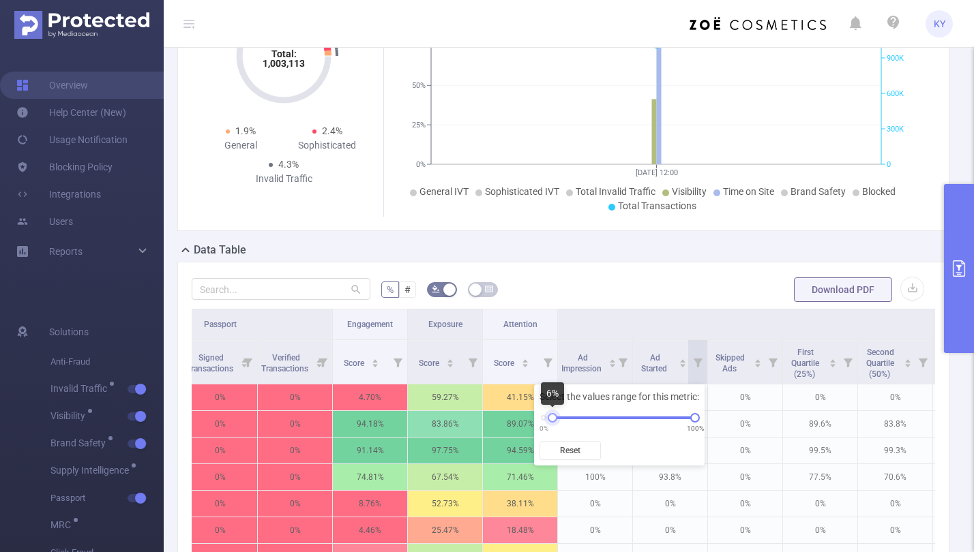
drag, startPoint x: 546, startPoint y: 417, endPoint x: 553, endPoint y: 417, distance: 7.5
click at [553, 417] on div at bounding box center [553, 418] width 10 height 10
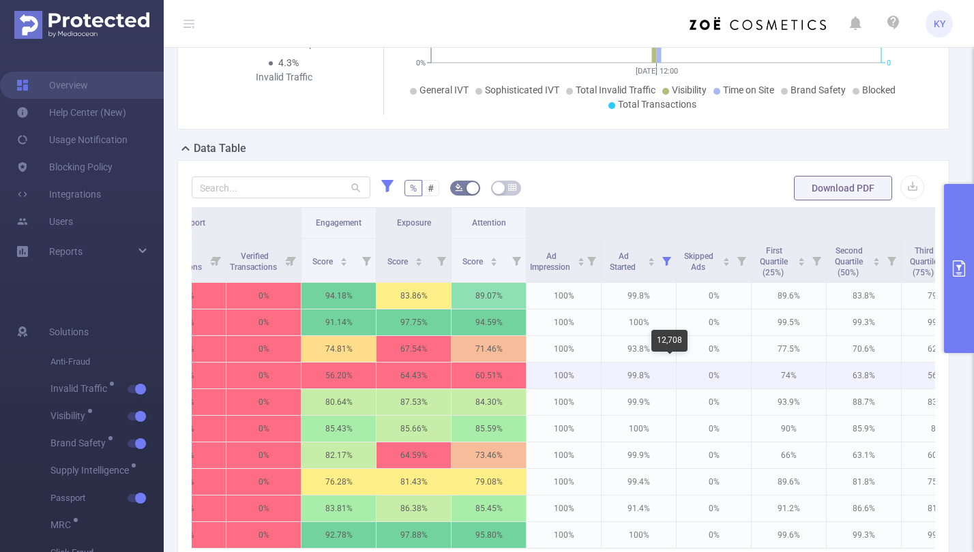
scroll to position [0, 1358]
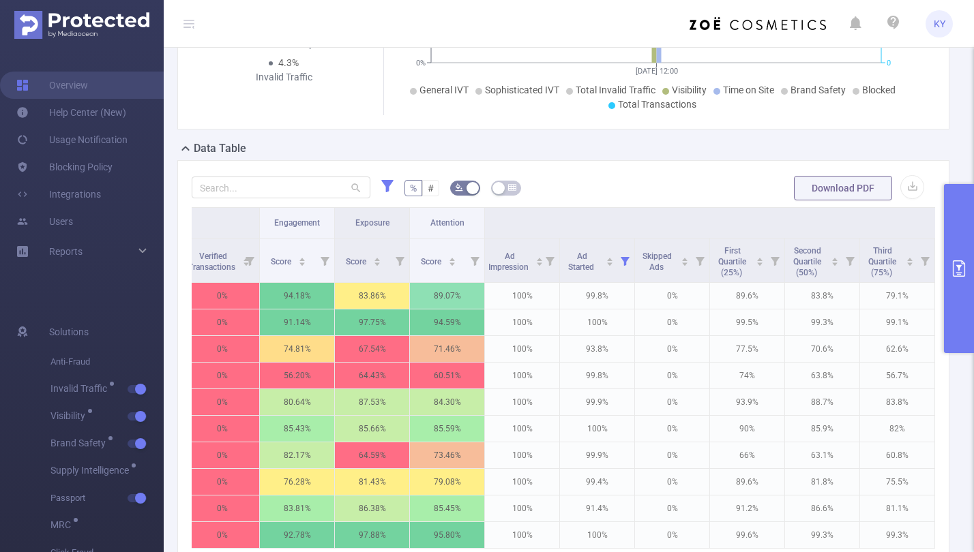
click at [198, 21] on header "KY" at bounding box center [487, 24] width 974 height 48
click at [189, 24] on icon at bounding box center [188, 23] width 11 height 11
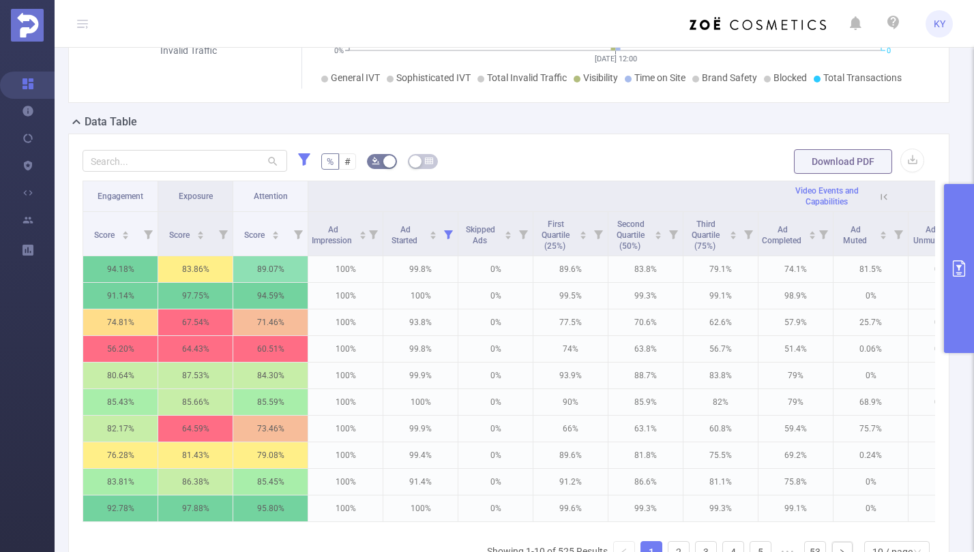
scroll to position [0, 1420]
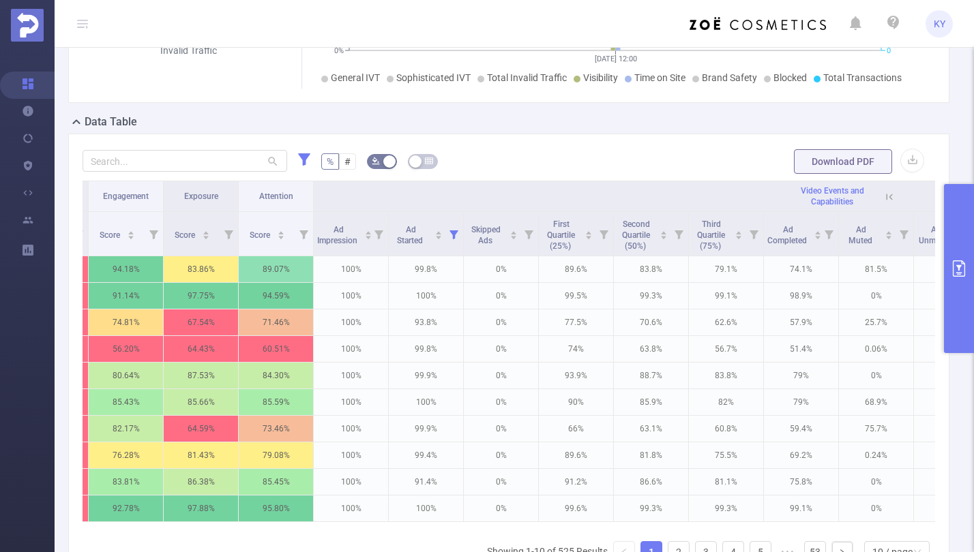
click at [590, 168] on form "% # Download PDF" at bounding box center [509, 161] width 852 height 27
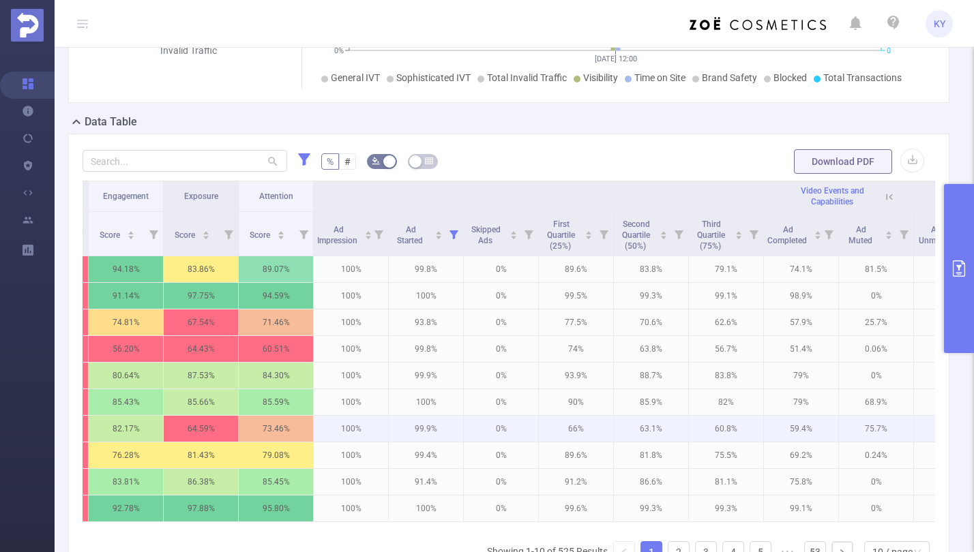
scroll to position [0, 1932]
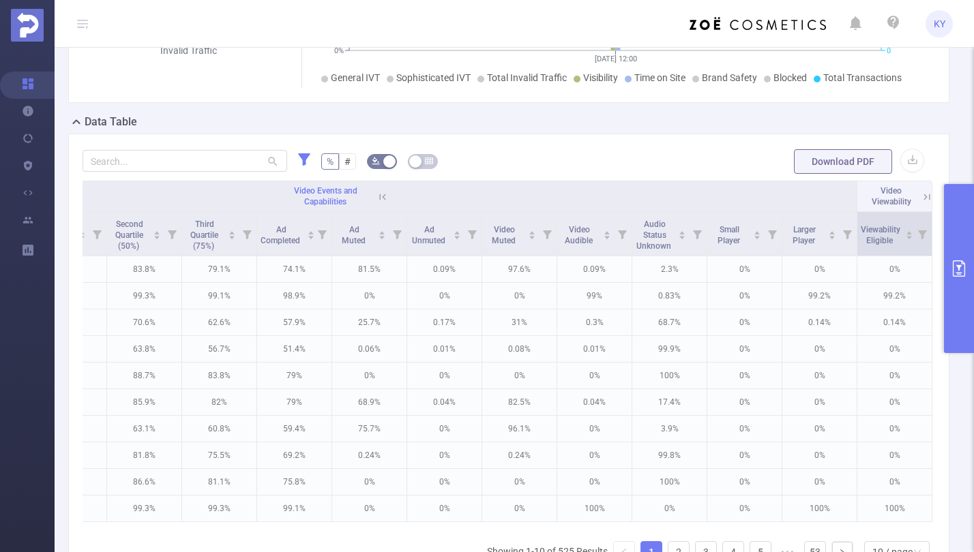
drag, startPoint x: 921, startPoint y: 211, endPoint x: 913, endPoint y: 247, distance: 36.9
click at [835, 203] on icon at bounding box center [927, 197] width 12 height 12
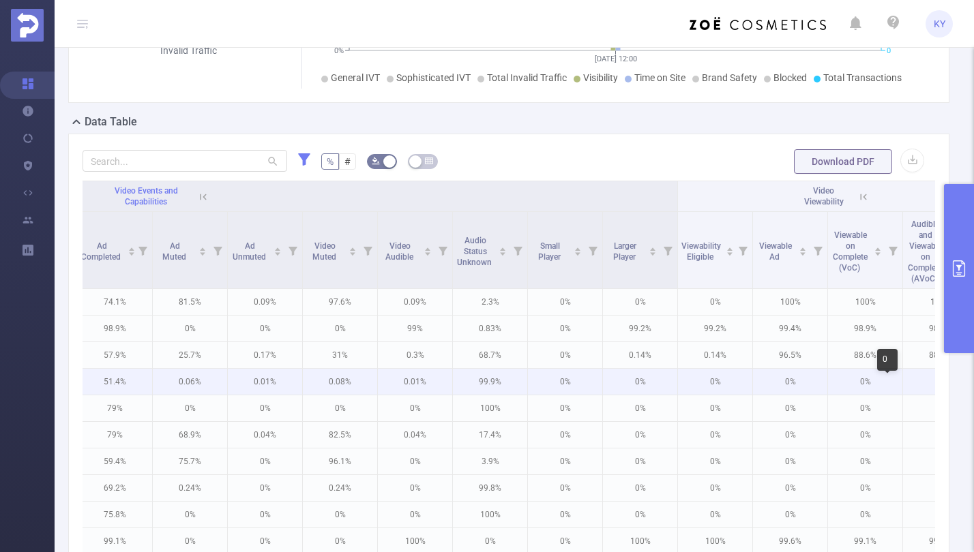
scroll to position [0, 2158]
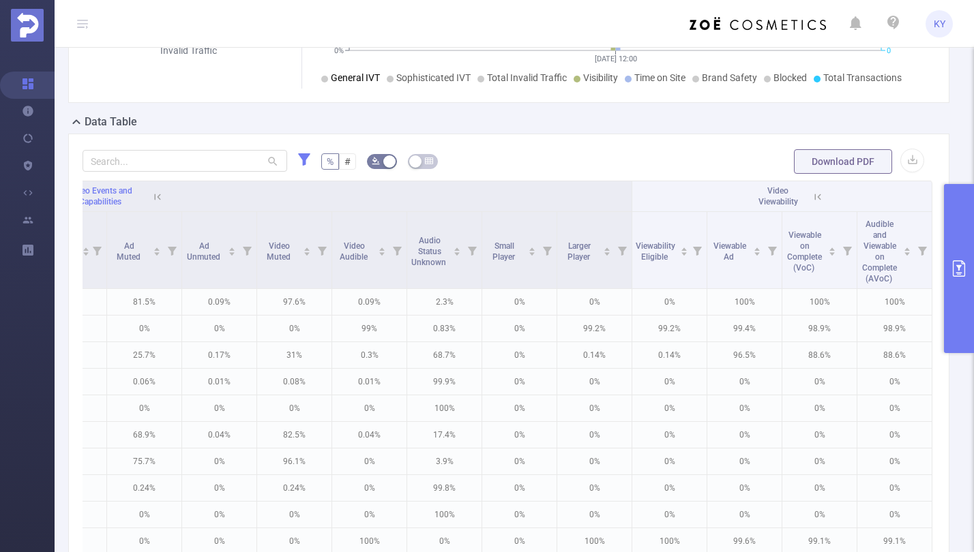
click at [835, 311] on button "primary" at bounding box center [959, 268] width 30 height 169
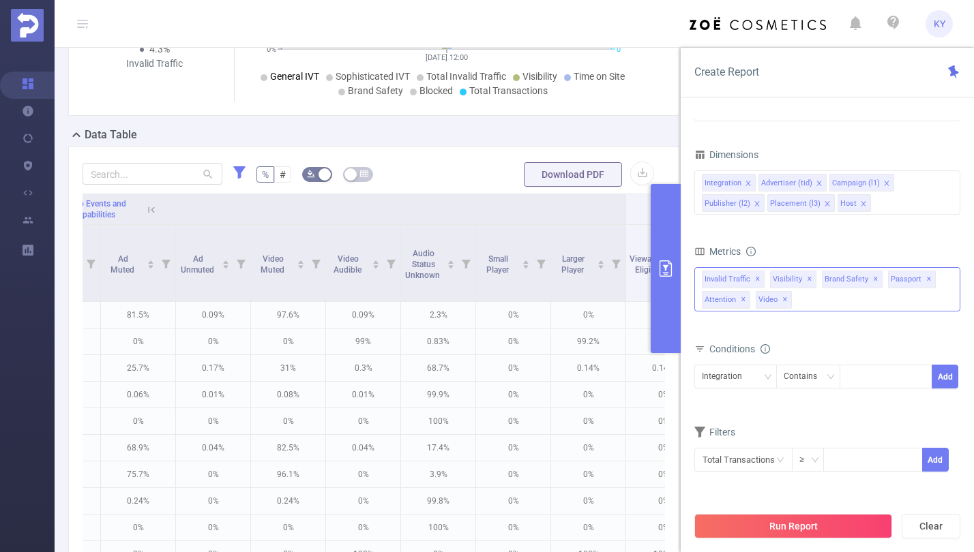
click at [835, 301] on div "Invalid Traffic ✕ Anti-Fraud Invalid Traffic Visibility Brand Safety Supply Int…" at bounding box center [827, 289] width 266 height 44
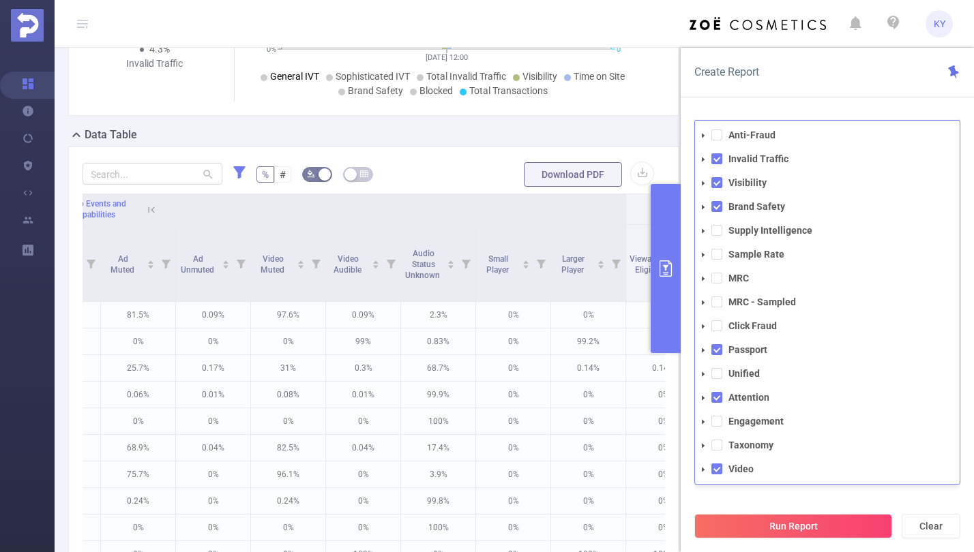
drag, startPoint x: 718, startPoint y: 442, endPoint x: 753, endPoint y: 505, distance: 71.7
click at [717, 443] on span at bounding box center [716, 445] width 11 height 11
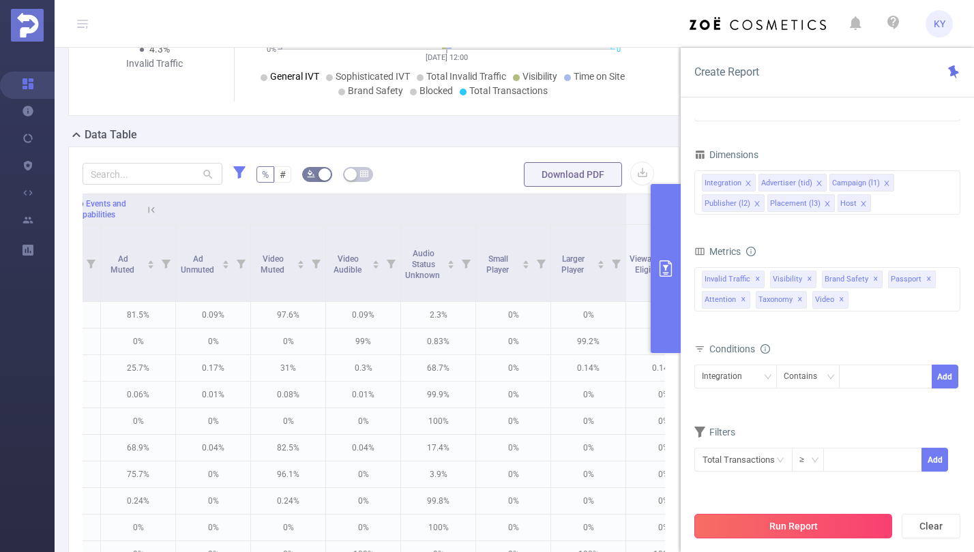
click at [734, 515] on button "Run Report" at bounding box center [793, 526] width 198 height 25
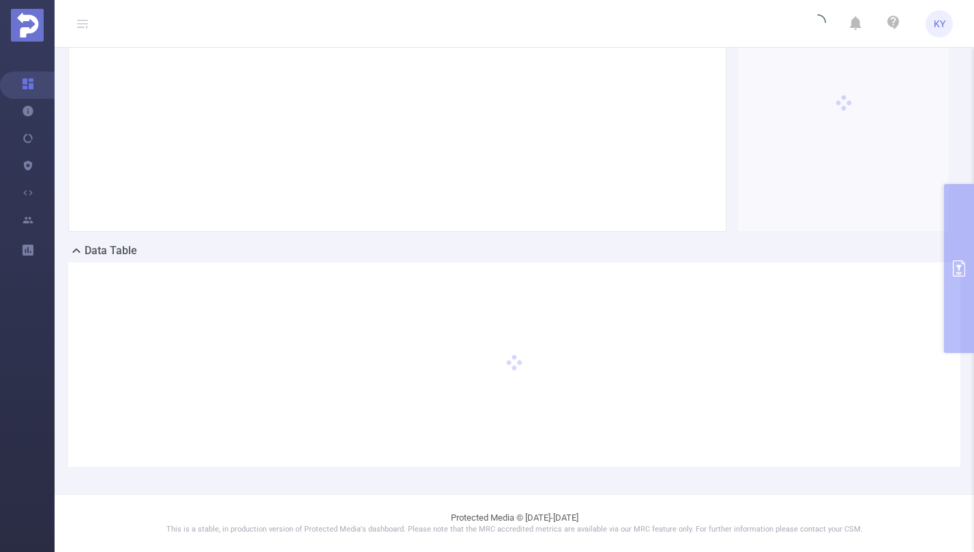
scroll to position [134, 0]
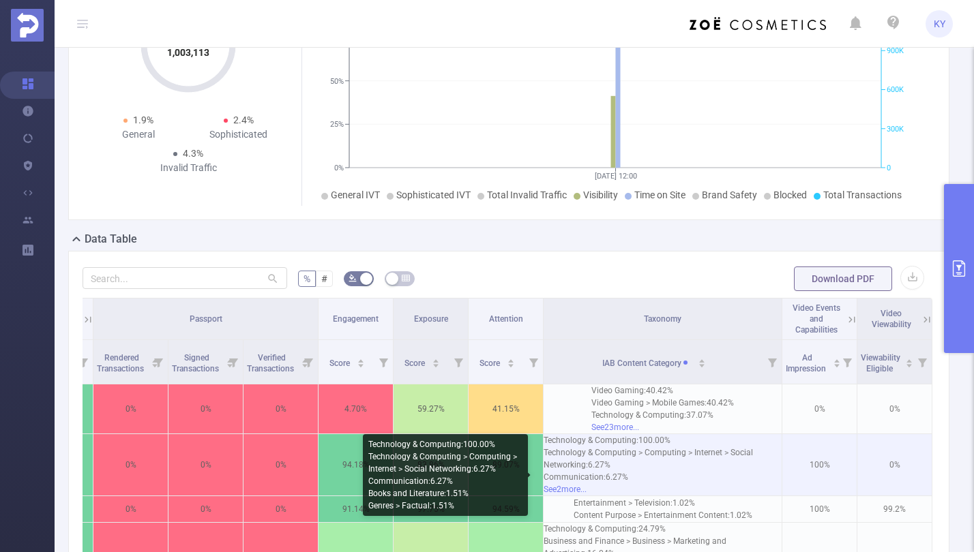
scroll to position [368, 0]
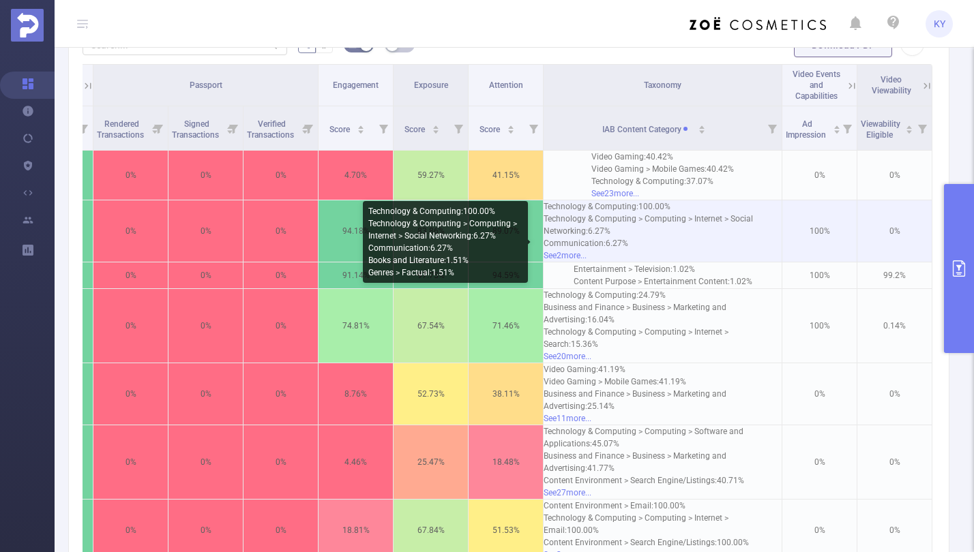
click at [571, 262] on div "See 2 more..." at bounding box center [662, 256] width 238 height 12
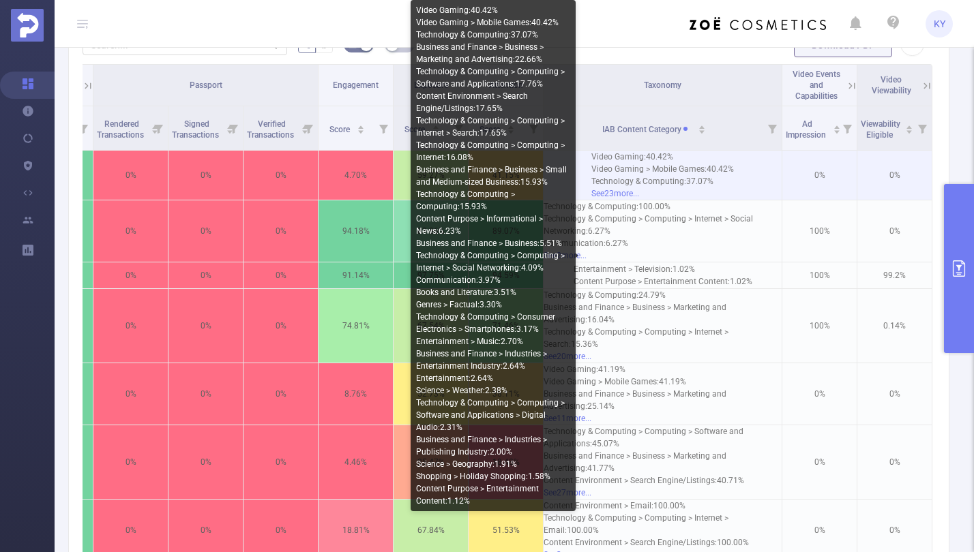
click at [616, 200] on div "See 23 more..." at bounding box center [662, 194] width 143 height 12
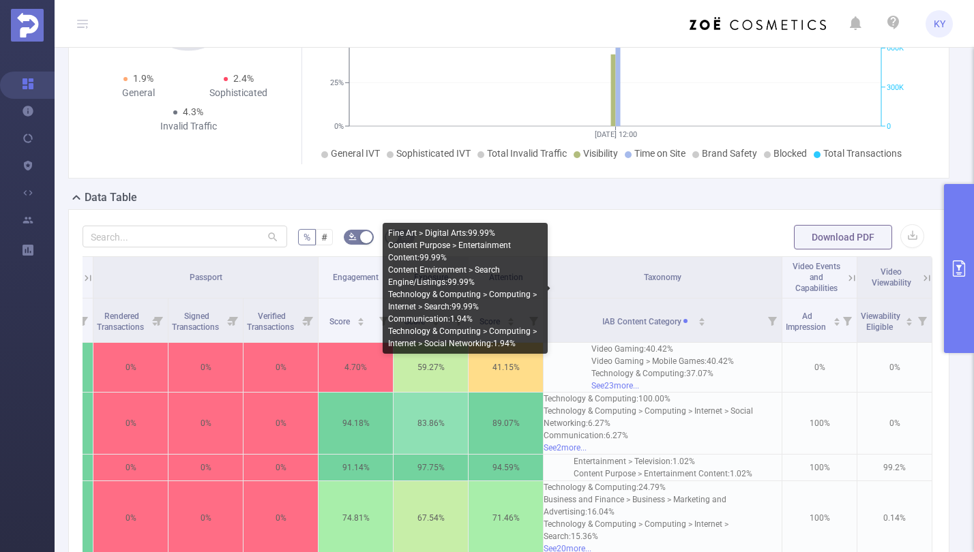
scroll to position [166, 0]
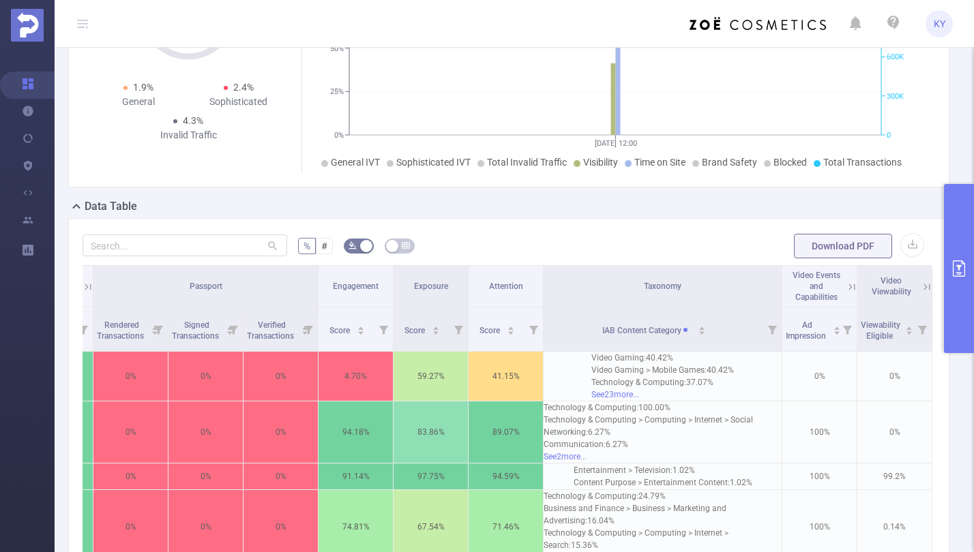
click at [835, 278] on button "primary" at bounding box center [959, 268] width 30 height 169
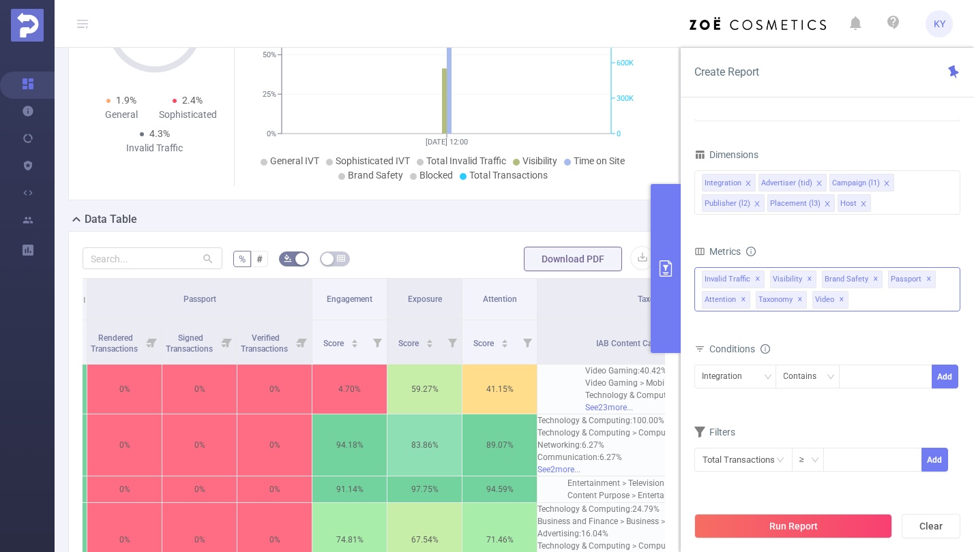
click at [797, 298] on span "✕" at bounding box center [799, 300] width 5 height 16
click at [816, 524] on button "Run Report" at bounding box center [793, 526] width 198 height 25
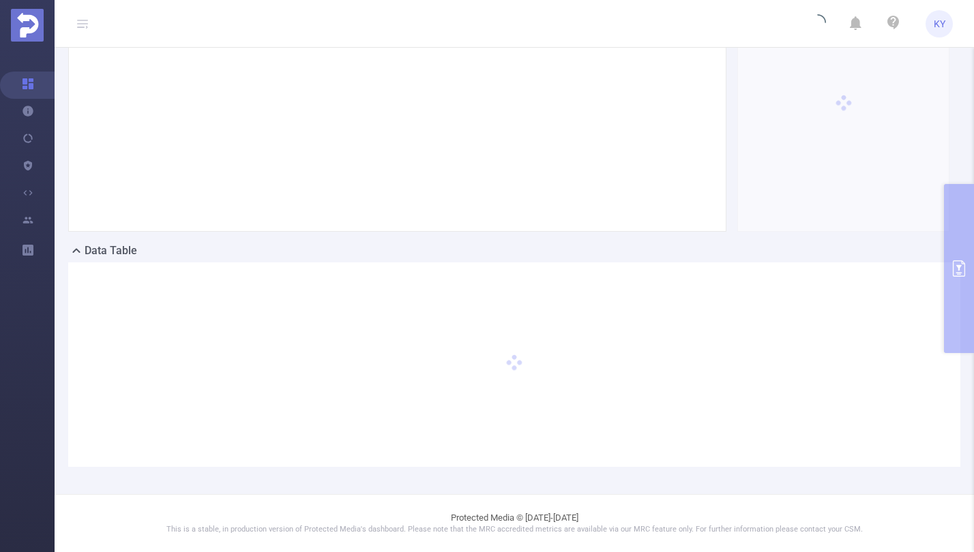
scroll to position [134, 0]
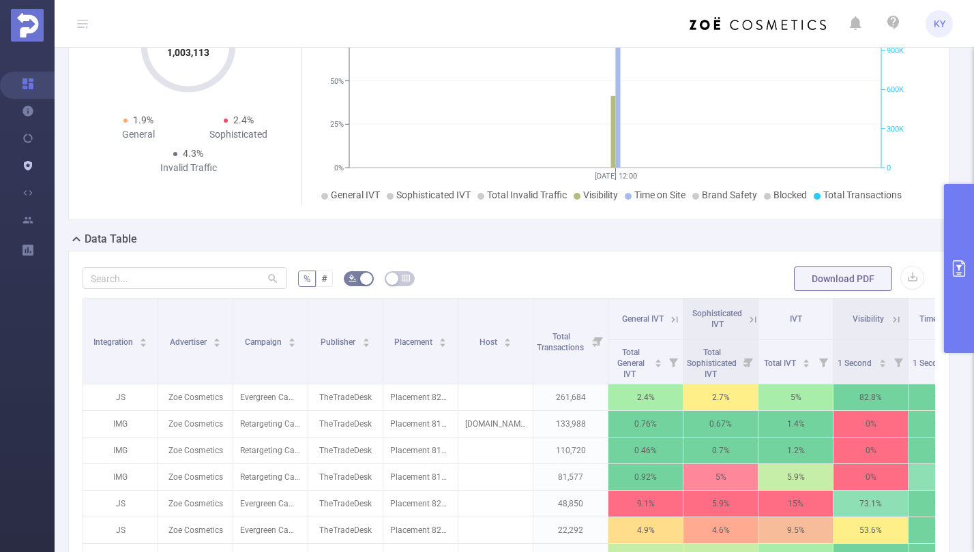
scroll to position [134, 0]
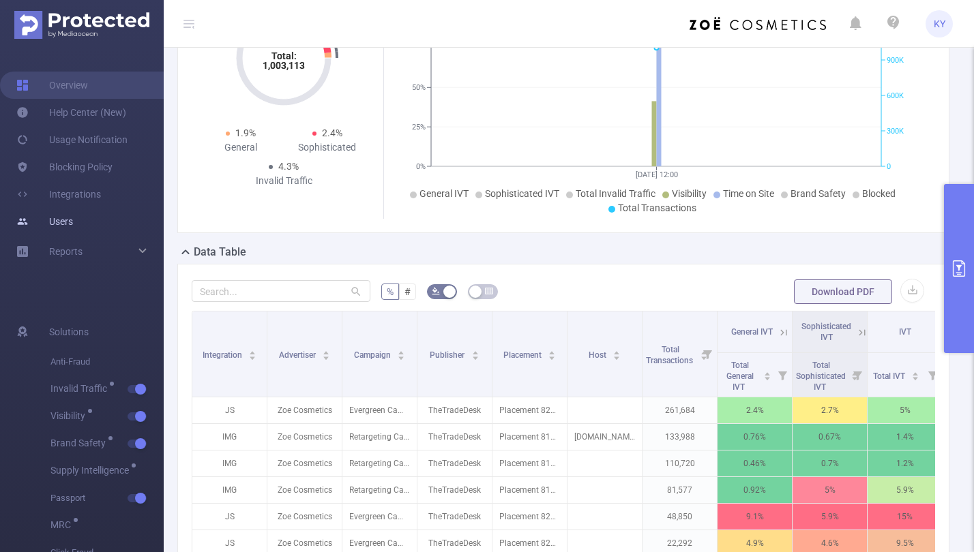
click at [63, 225] on link "Users" at bounding box center [44, 221] width 57 height 27
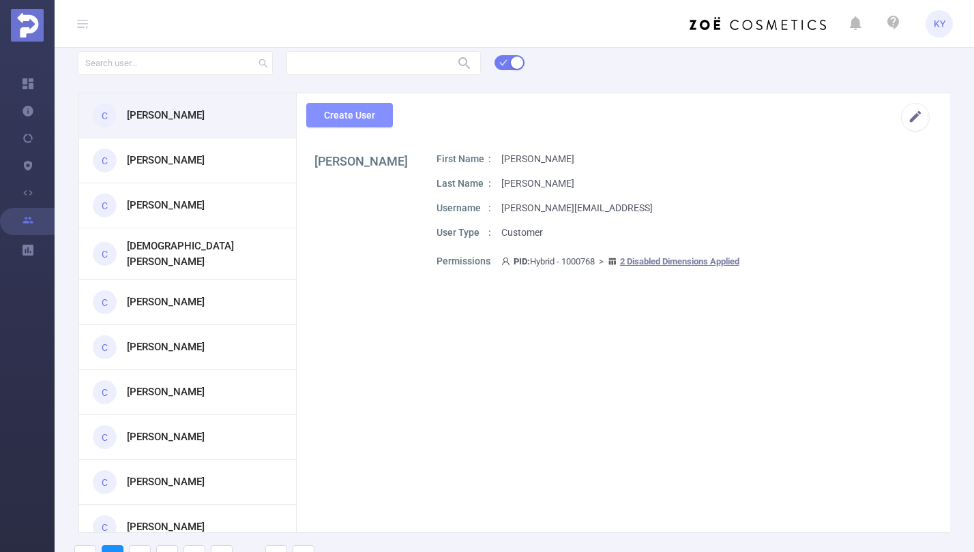
click at [332, 108] on button "Create User" at bounding box center [349, 115] width 87 height 25
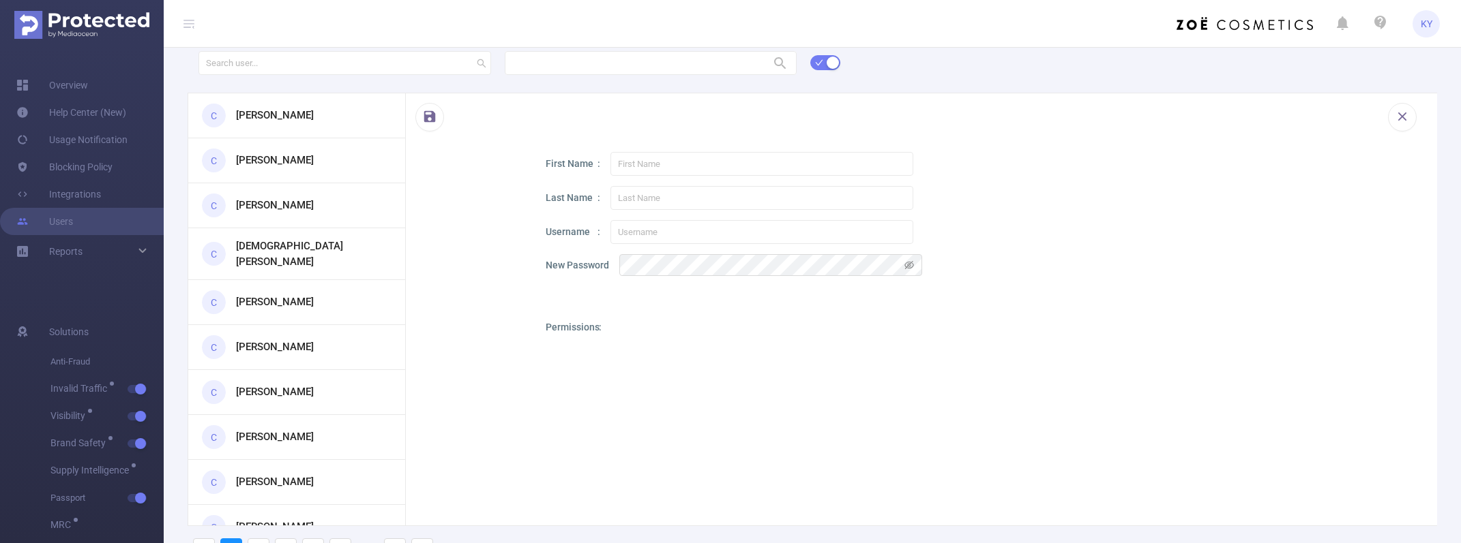
click at [835, 316] on div "First Name Last Name Username New Password Permissions Add PID" at bounding box center [979, 444] width 867 height 585
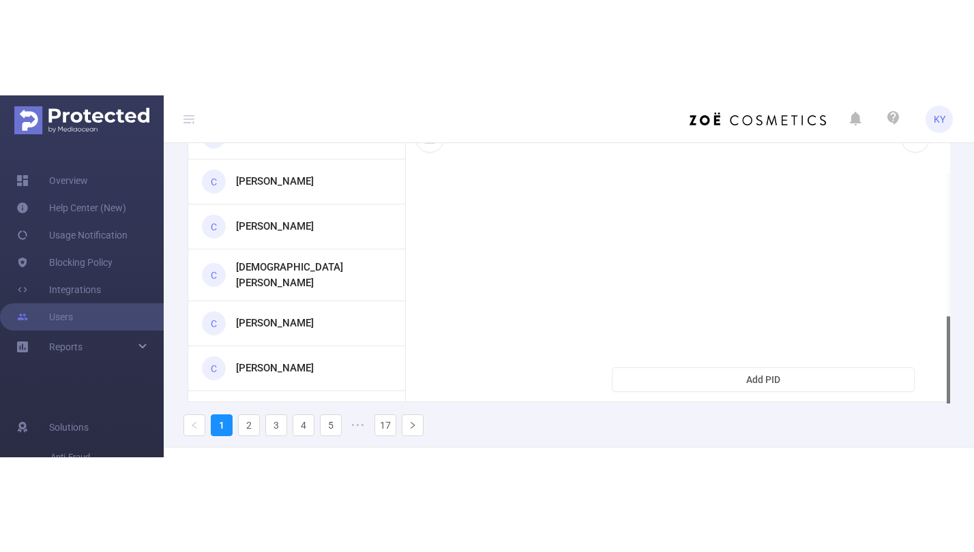
scroll to position [121, 0]
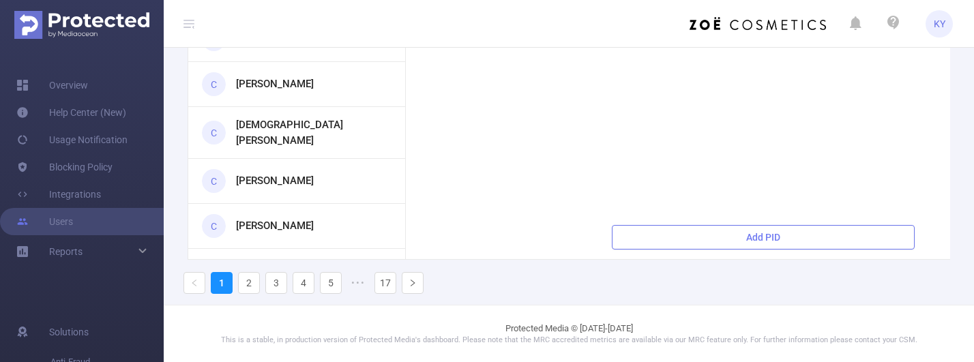
click at [763, 250] on button "Add PID" at bounding box center [763, 237] width 303 height 25
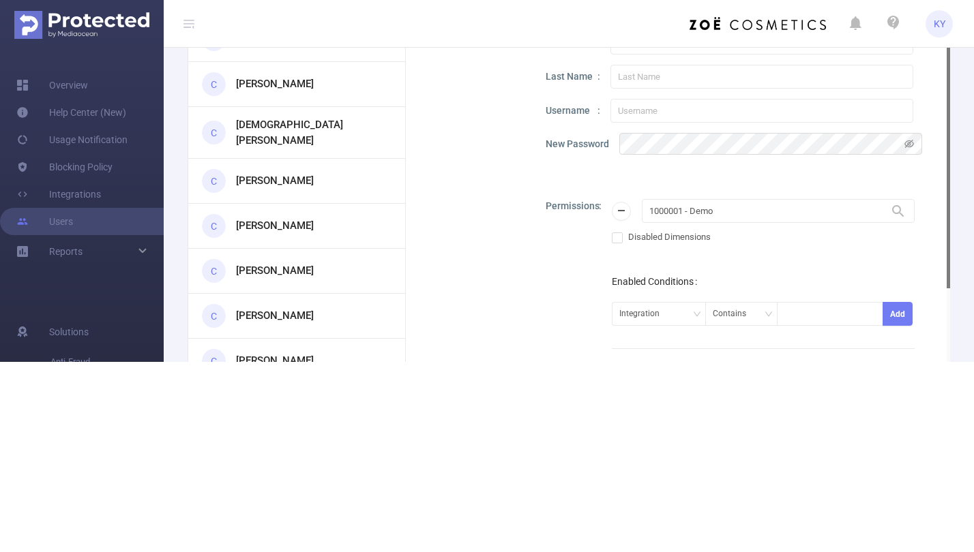
scroll to position [83, 0]
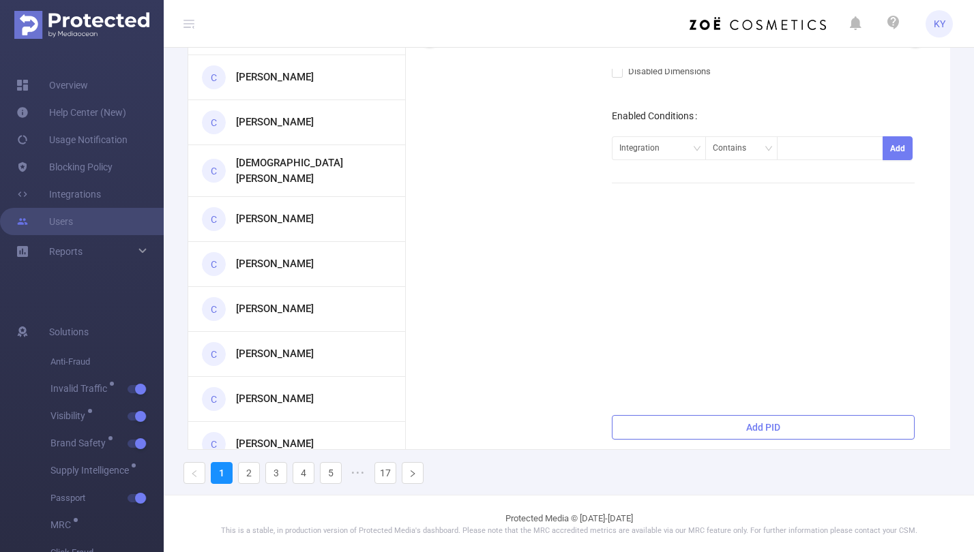
click at [794, 432] on button "Add PID" at bounding box center [763, 427] width 303 height 25
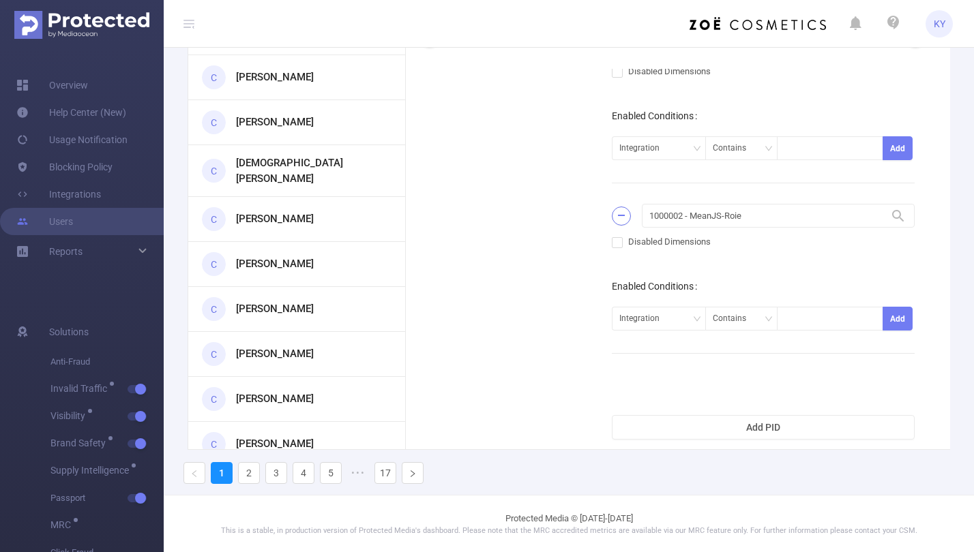
click at [623, 226] on button "button" at bounding box center [621, 216] width 19 height 19
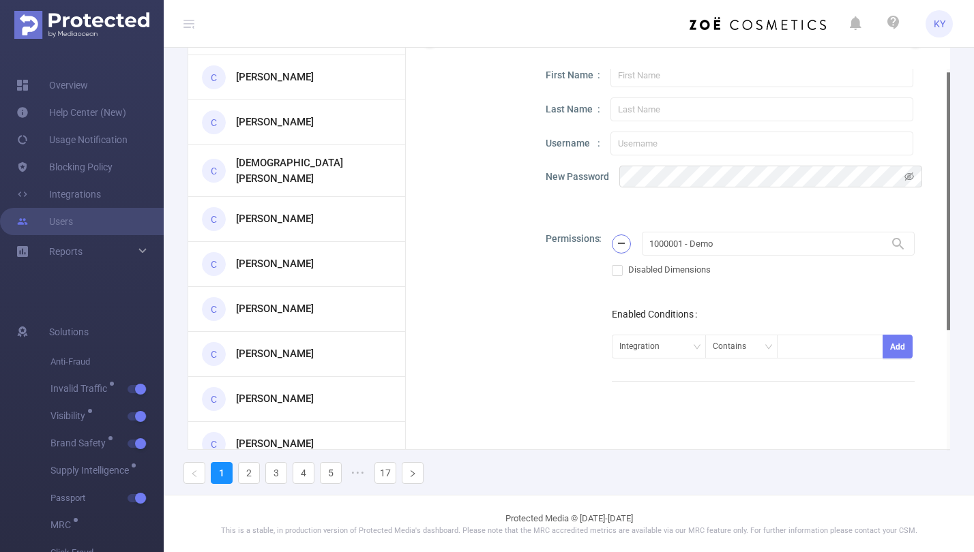
drag, startPoint x: 618, startPoint y: 255, endPoint x: 622, endPoint y: 261, distance: 7.0
click at [619, 254] on button "button" at bounding box center [621, 244] width 19 height 19
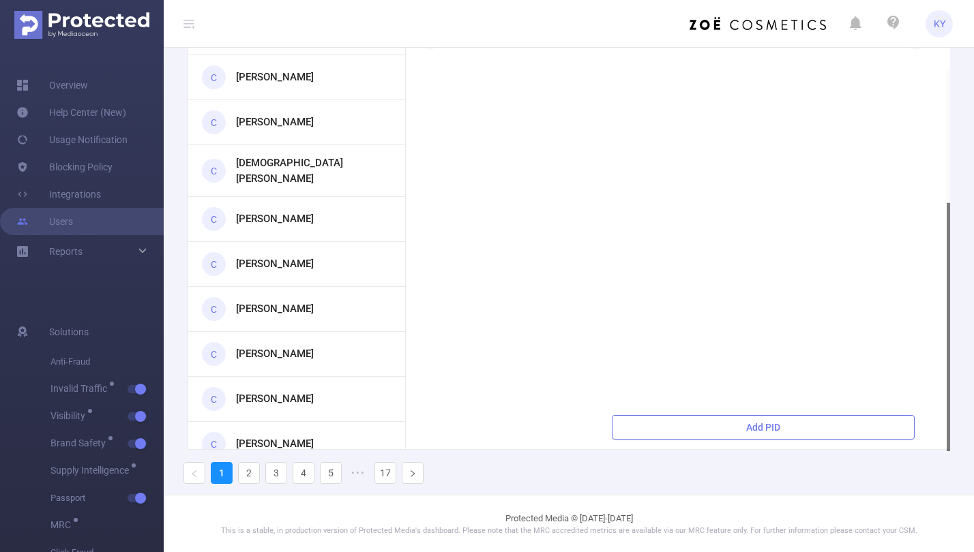
click at [790, 425] on button "Add PID" at bounding box center [763, 427] width 303 height 25
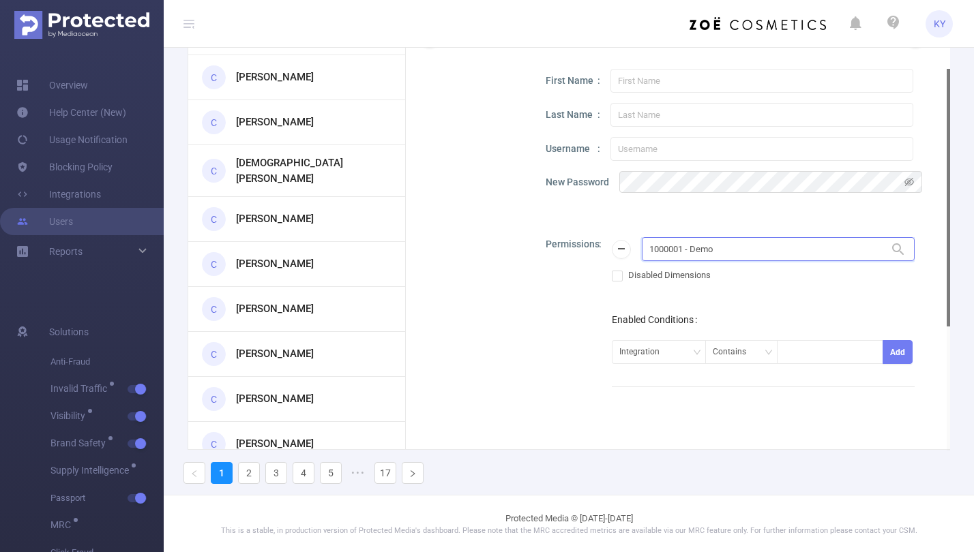
click at [704, 261] on input "1000001 - Demo" at bounding box center [778, 249] width 273 height 24
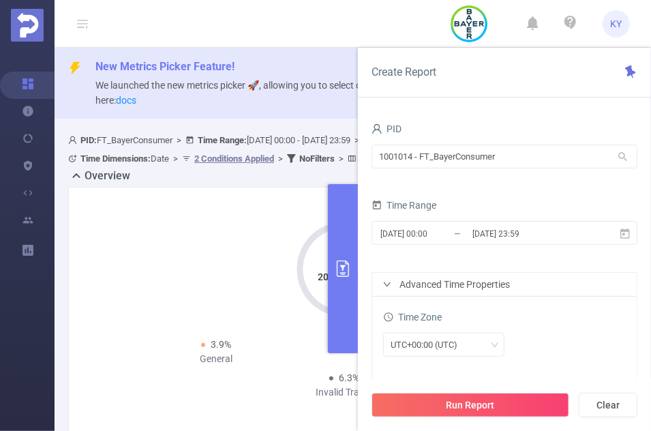
click at [245, 269] on div "Total: 204,626,688 3.9% General 2.4% Sophisticated 6.3% Invalid Traffic" at bounding box center [344, 302] width 513 height 203
